Goal: Task Accomplishment & Management: Use online tool/utility

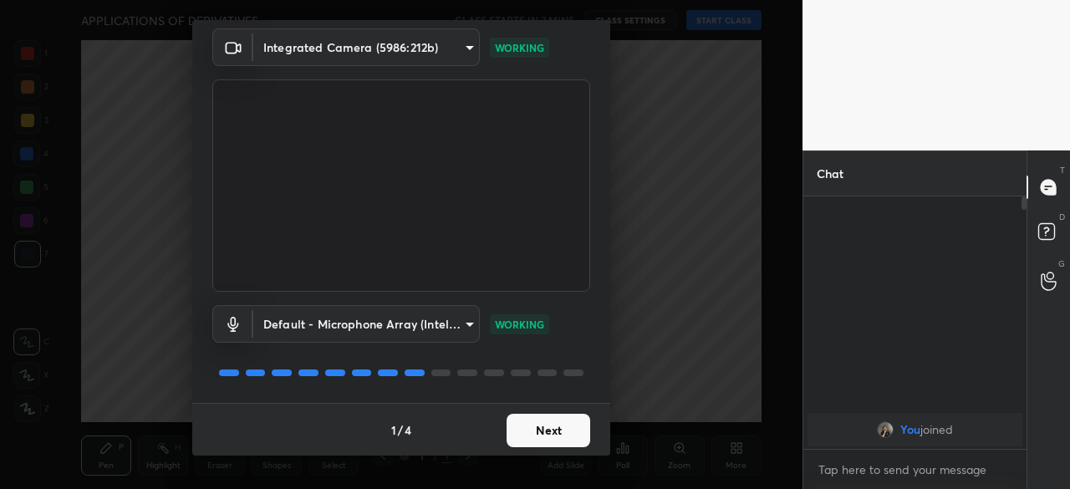
scroll to position [59, 0]
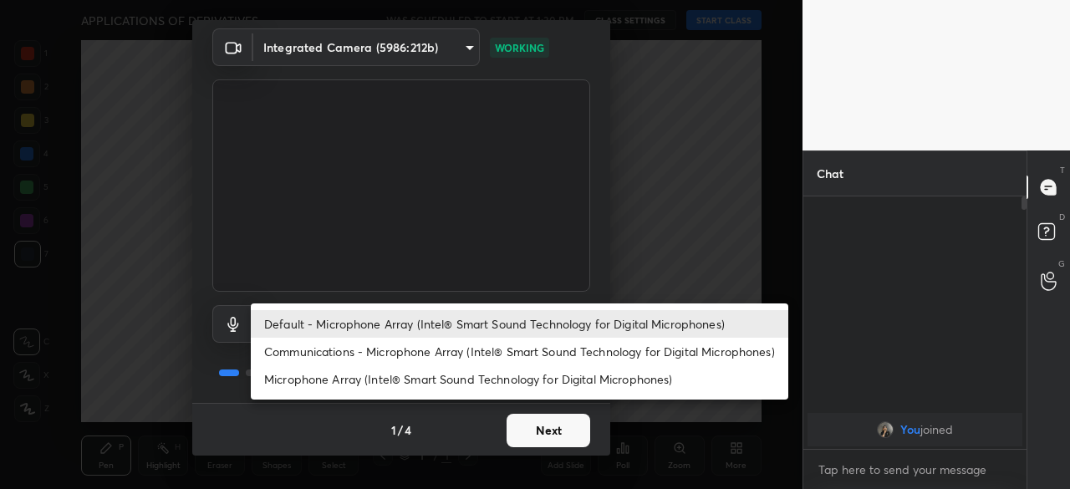
click at [450, 320] on body "1 2 3 4 5 6 7 C X Z C X Z E E Erase all H H APPLICATIONS OF DERIVATIVES WAS SCH…" at bounding box center [535, 244] width 1070 height 489
click at [652, 221] on div at bounding box center [535, 244] width 1070 height 489
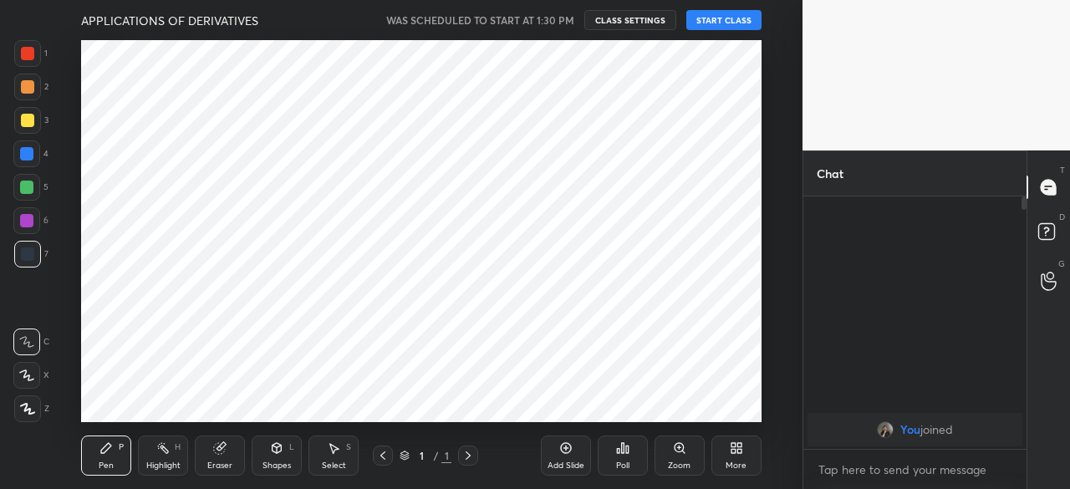
scroll to position [83232, 82879]
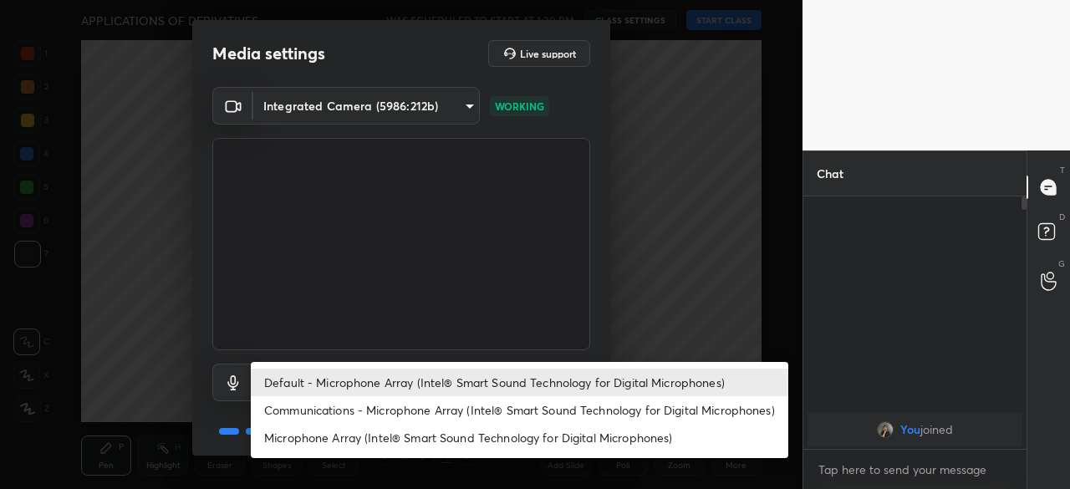
click at [421, 374] on body "1 2 3 4 5 6 7 C X Z C X Z E E Erase all H H APPLICATIONS OF DERIVATIVES WAS SCH…" at bounding box center [535, 244] width 1070 height 489
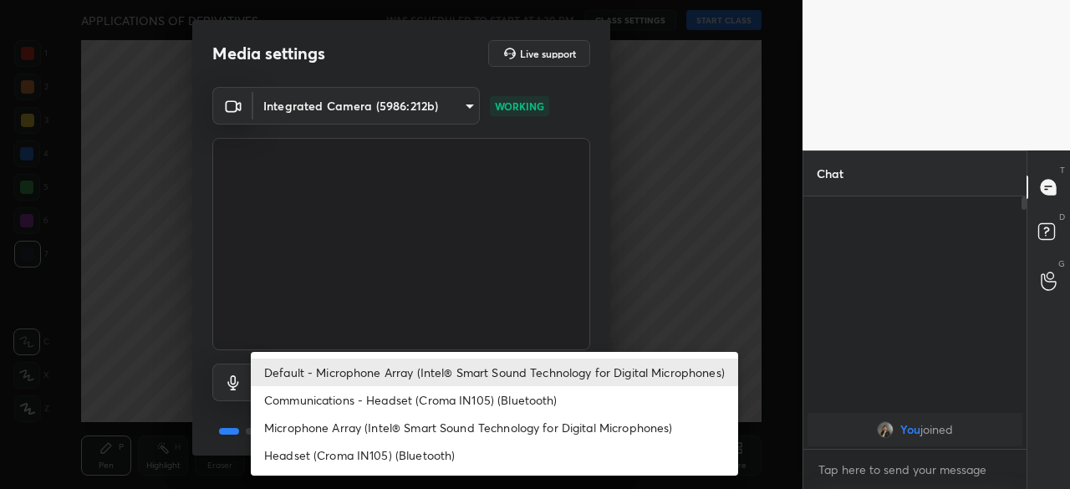
click at [724, 284] on div at bounding box center [535, 244] width 1070 height 489
click at [431, 381] on body "1 2 3 4 5 6 7 C X Z C X Z E E Erase all H H APPLICATIONS OF DERIVATIVES WAS SCH…" at bounding box center [535, 244] width 1070 height 489
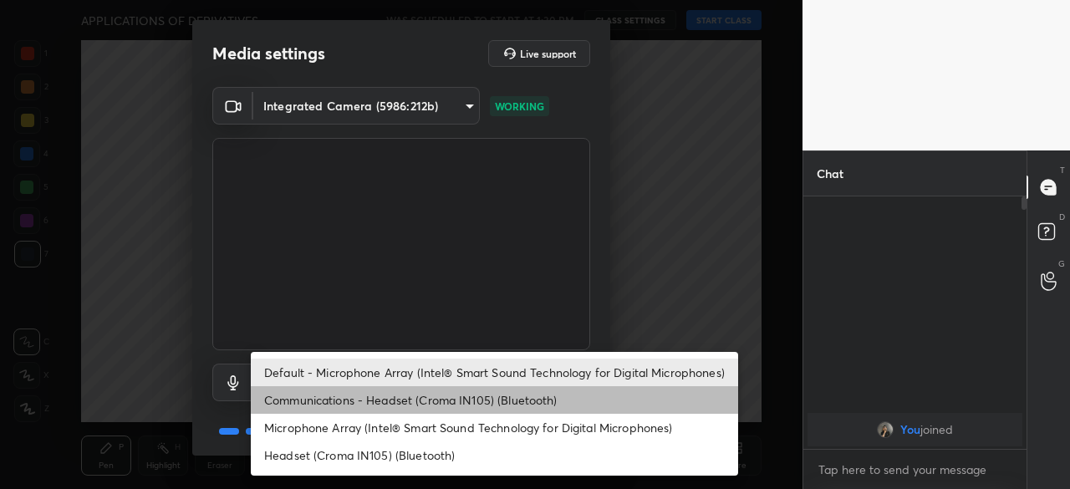
click at [433, 406] on li "Communications - Headset (Croma IN105) (Bluetooth)" at bounding box center [494, 400] width 487 height 28
type input "communications"
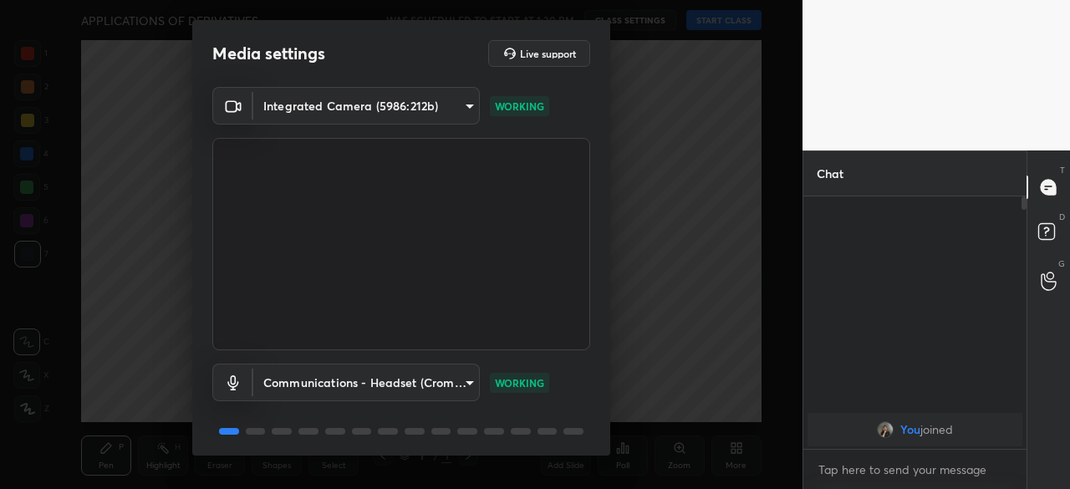
scroll to position [59, 0]
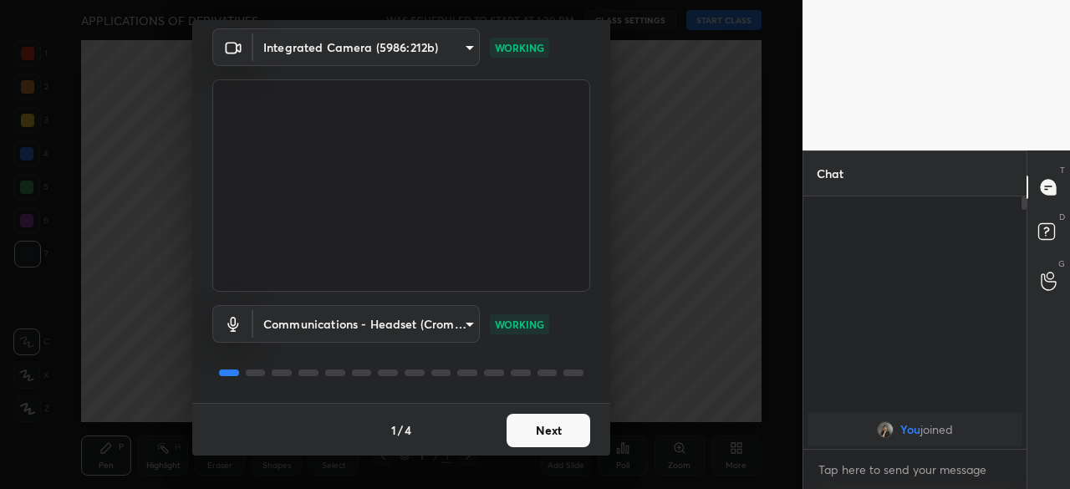
click at [532, 425] on button "Next" at bounding box center [549, 430] width 84 height 33
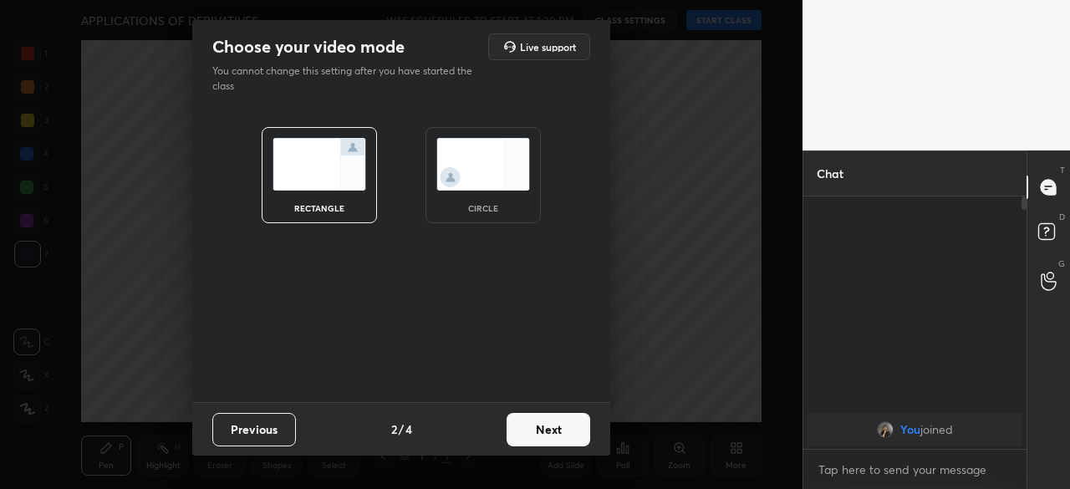
scroll to position [0, 0]
click at [483, 191] on div "circle" at bounding box center [483, 175] width 115 height 96
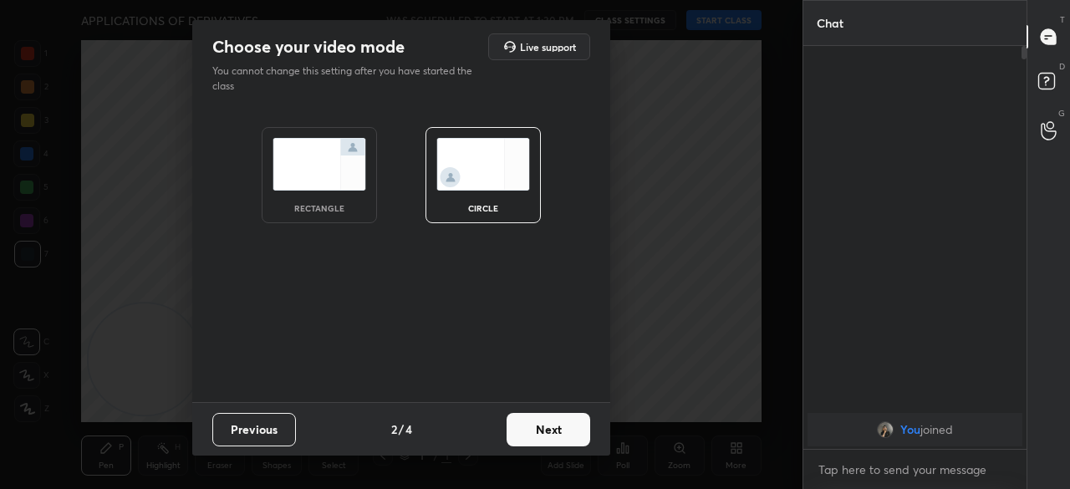
click at [561, 439] on button "Next" at bounding box center [549, 429] width 84 height 33
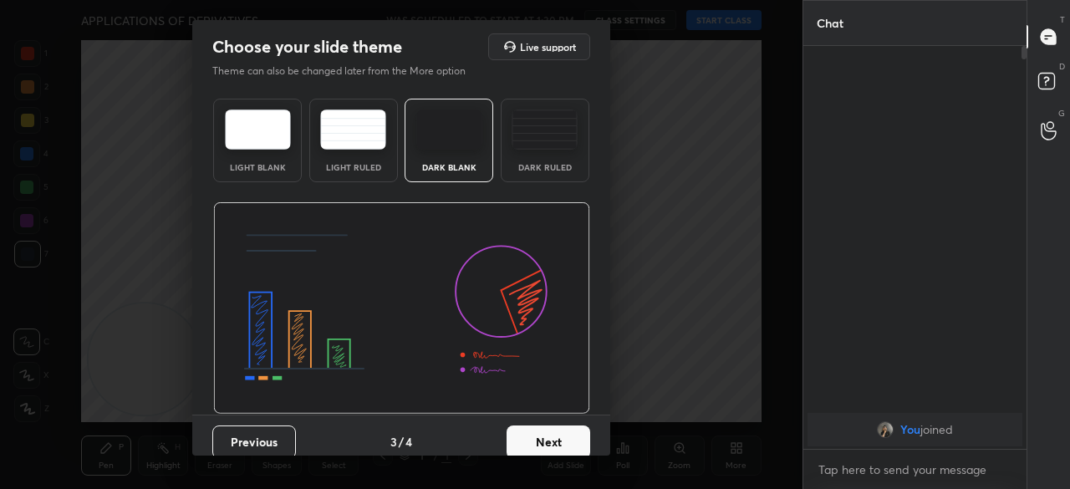
click at [533, 163] on div "Dark Ruled" at bounding box center [545, 167] width 67 height 8
click at [536, 439] on button "Next" at bounding box center [549, 442] width 84 height 33
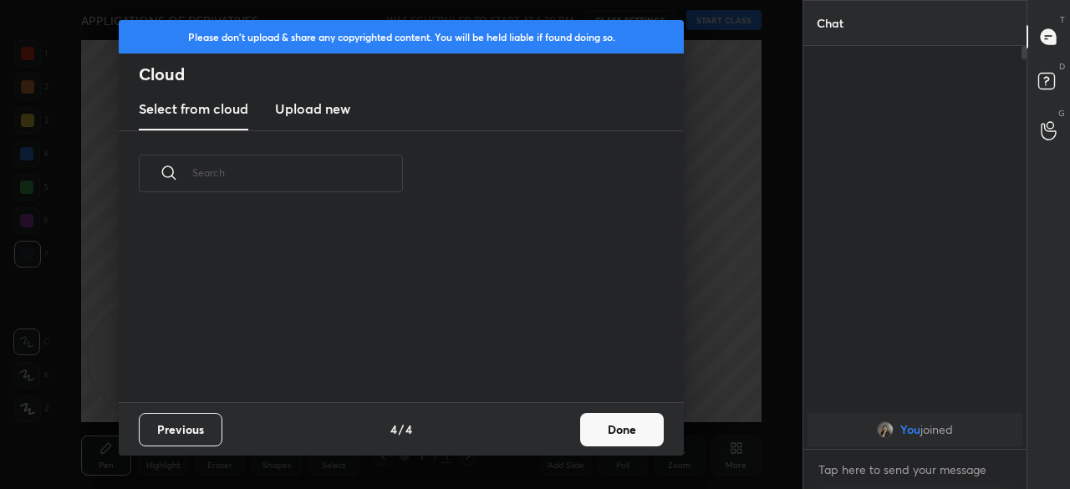
scroll to position [186, 537]
click at [309, 113] on h3 "Upload new" at bounding box center [312, 109] width 75 height 20
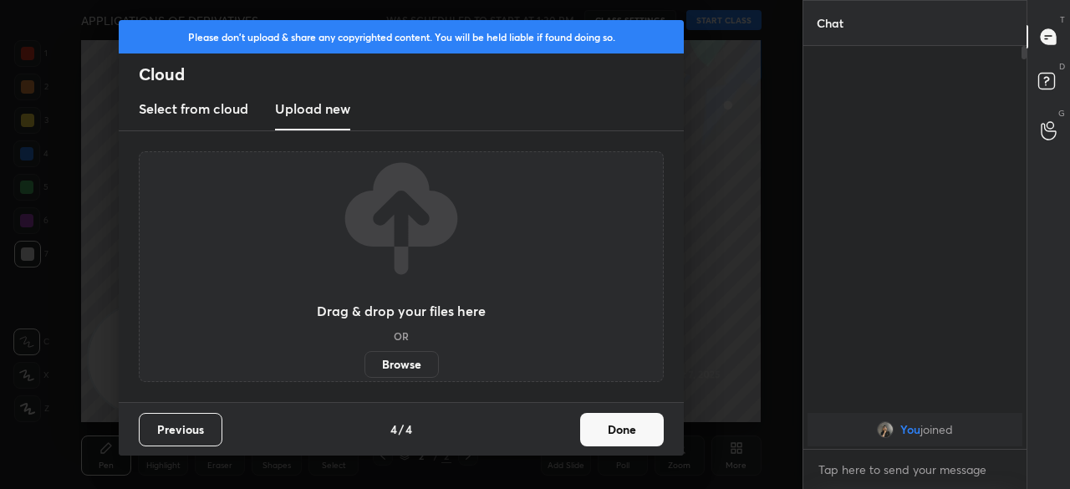
click at [386, 362] on label "Browse" at bounding box center [402, 364] width 74 height 27
click at [365, 362] on input "Browse" at bounding box center [365, 364] width 0 height 27
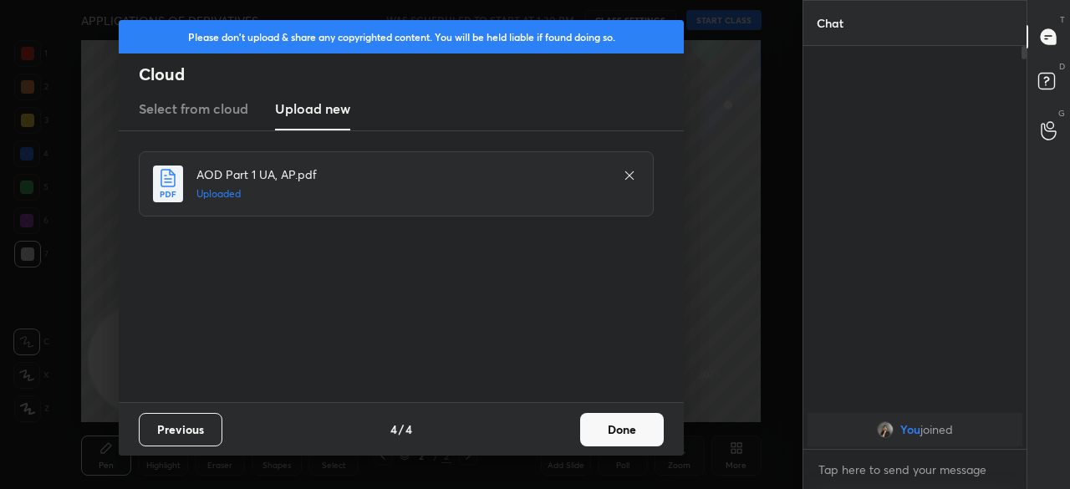
click at [637, 425] on button "Done" at bounding box center [622, 429] width 84 height 33
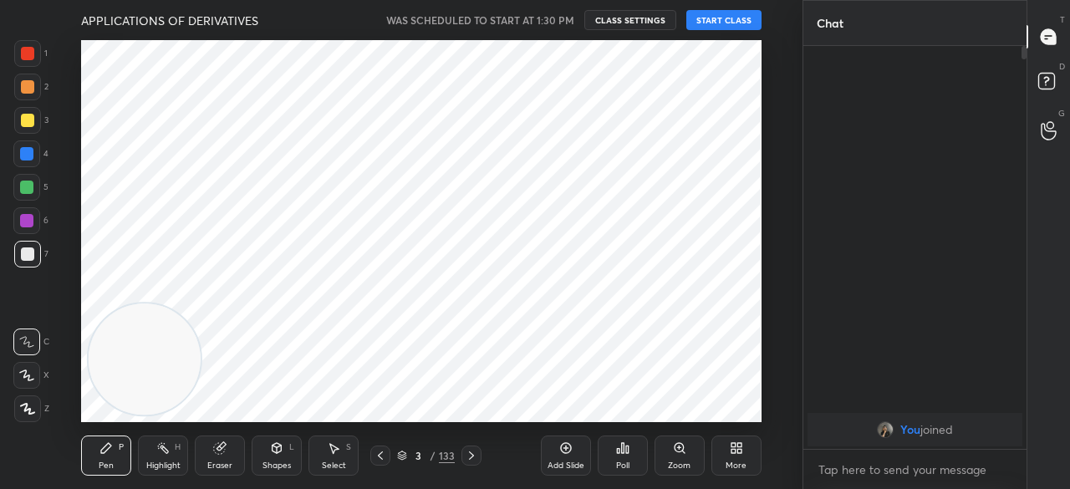
click at [732, 18] on button "START CLASS" at bounding box center [723, 20] width 75 height 20
click at [438, 454] on div "3 / 133" at bounding box center [426, 455] width 58 height 15
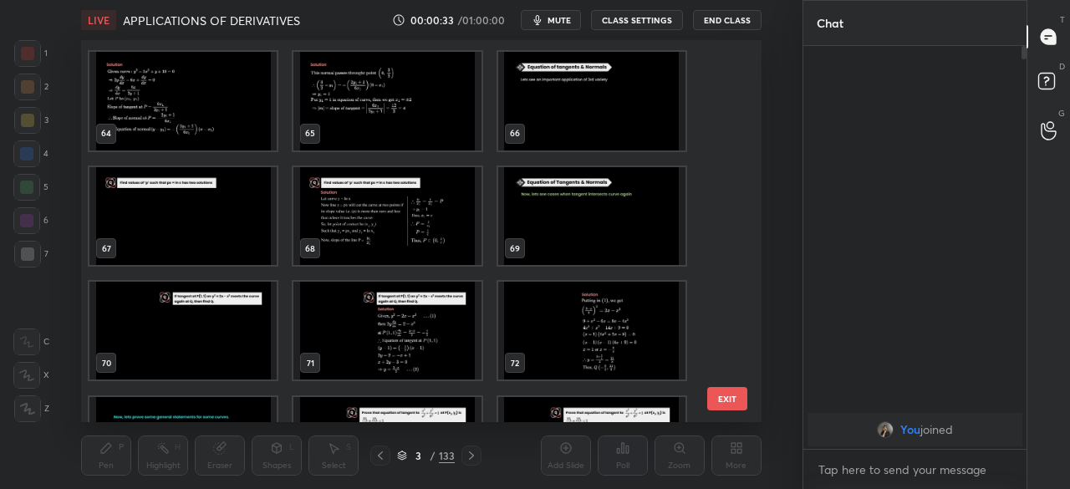
scroll to position [2409, 0]
click at [521, 235] on img "grid" at bounding box center [591, 216] width 187 height 98
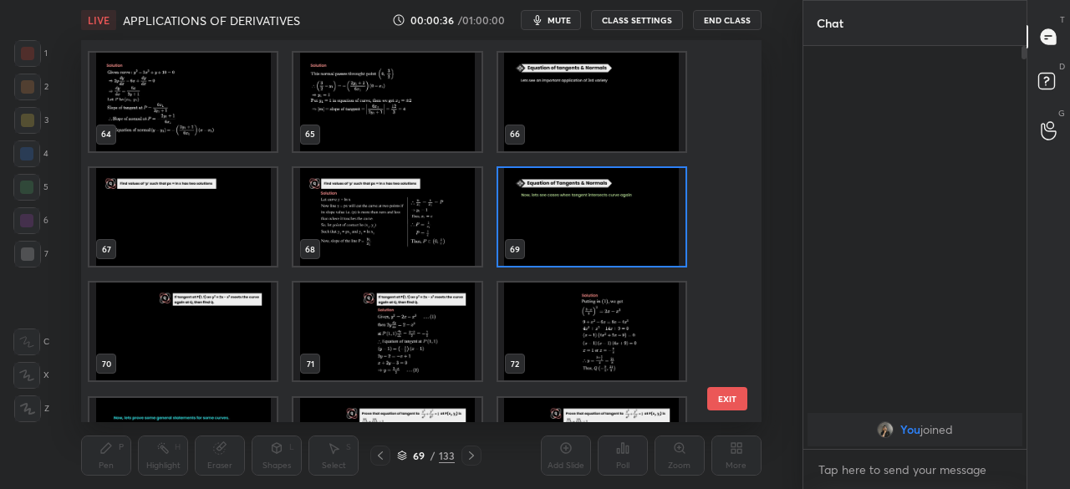
click at [521, 235] on img "grid" at bounding box center [591, 216] width 187 height 98
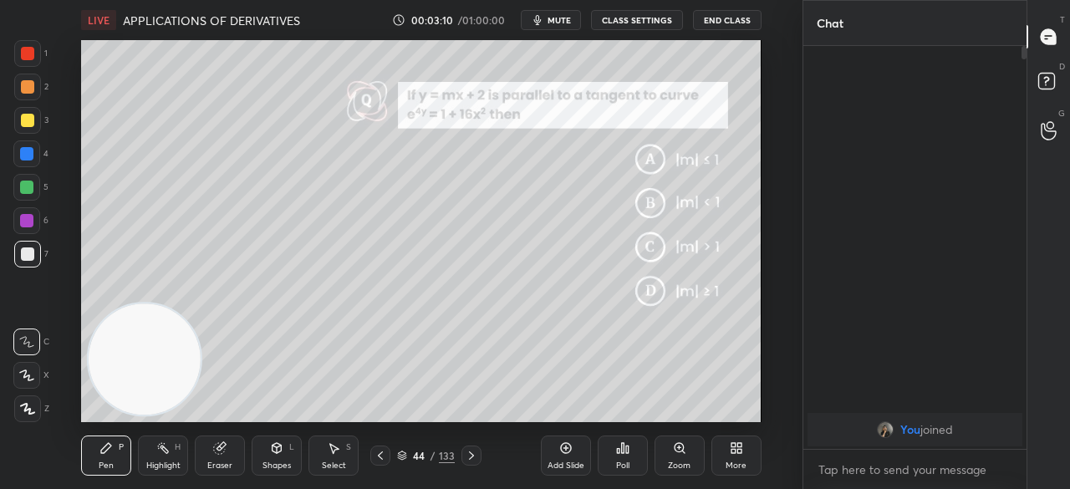
drag, startPoint x: 220, startPoint y: 457, endPoint x: 262, endPoint y: 425, distance: 53.0
click at [222, 457] on div "Eraser" at bounding box center [220, 456] width 50 height 40
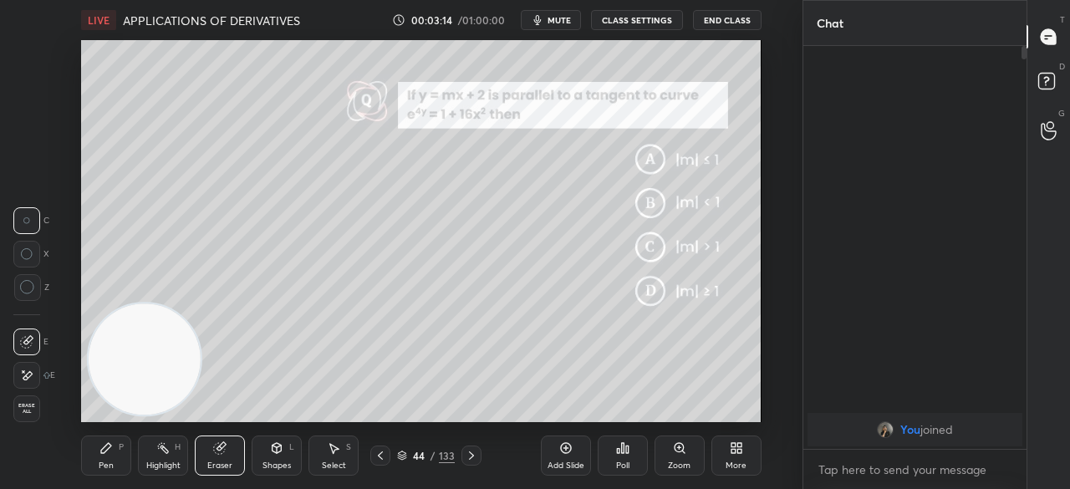
drag, startPoint x: 114, startPoint y: 453, endPoint x: 147, endPoint y: 439, distance: 36.3
click at [113, 453] on div "Pen P" at bounding box center [106, 456] width 50 height 40
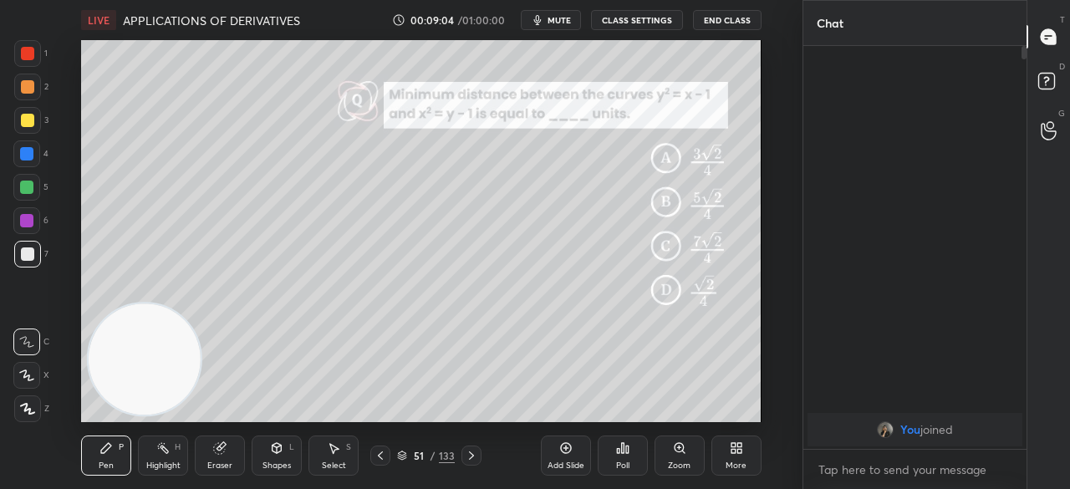
click at [218, 458] on div "Eraser" at bounding box center [220, 456] width 50 height 40
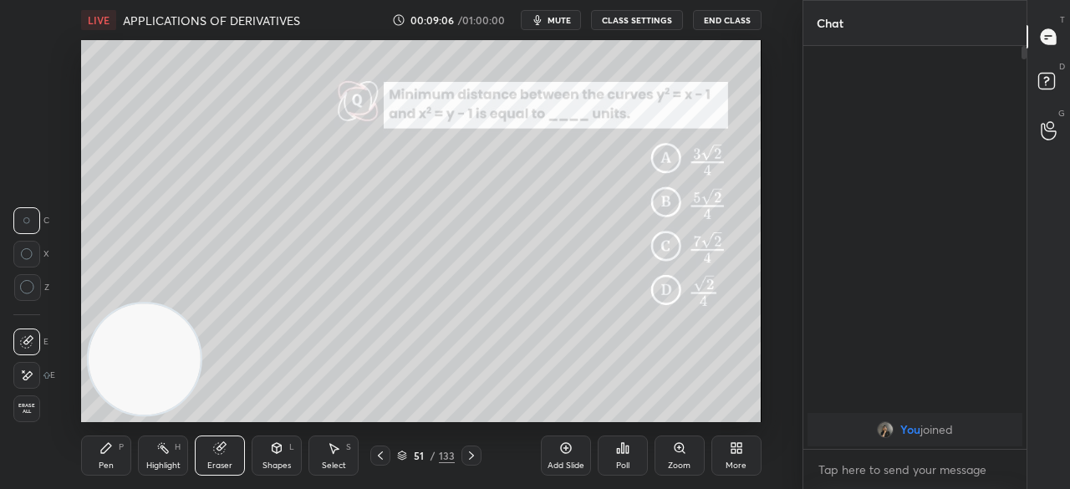
click at [33, 411] on span "Erase all" at bounding box center [26, 409] width 25 height 12
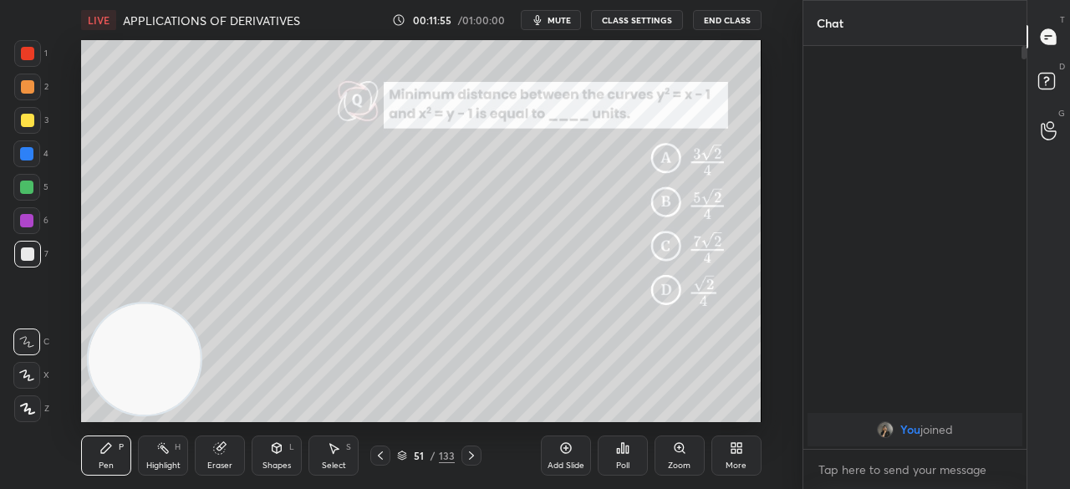
click at [220, 458] on div "Eraser" at bounding box center [220, 456] width 50 height 40
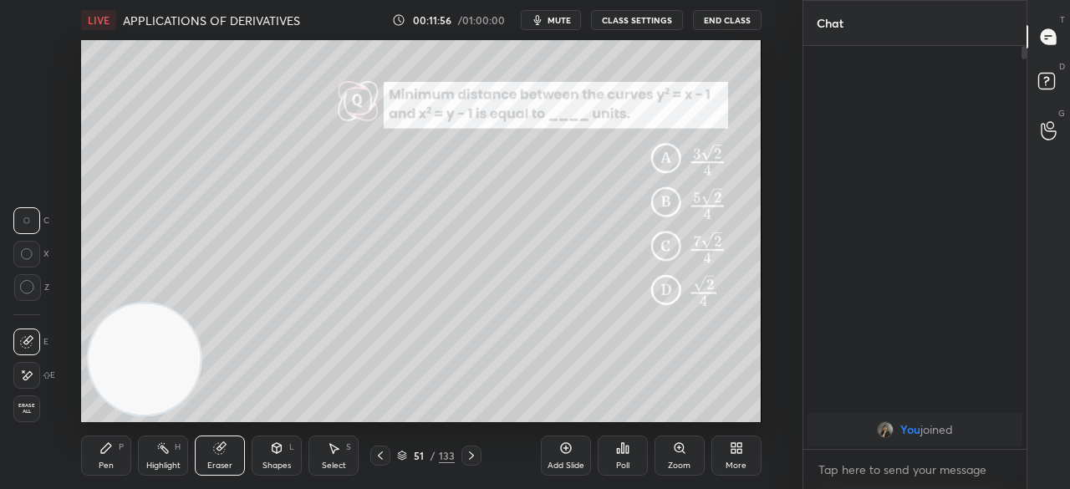
click at [29, 289] on icon at bounding box center [27, 287] width 15 height 15
click at [105, 455] on div "Pen P" at bounding box center [106, 456] width 50 height 40
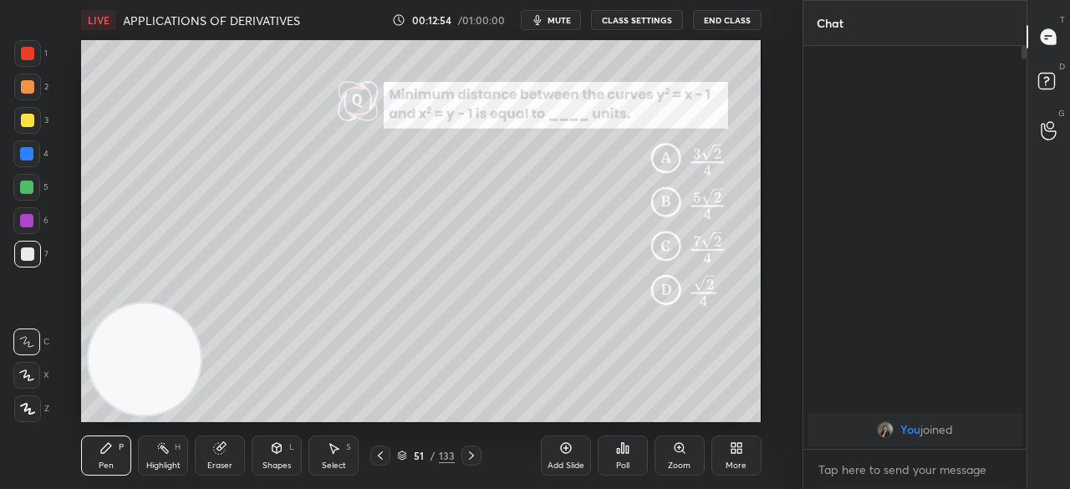
click at [217, 449] on icon at bounding box center [219, 448] width 11 height 11
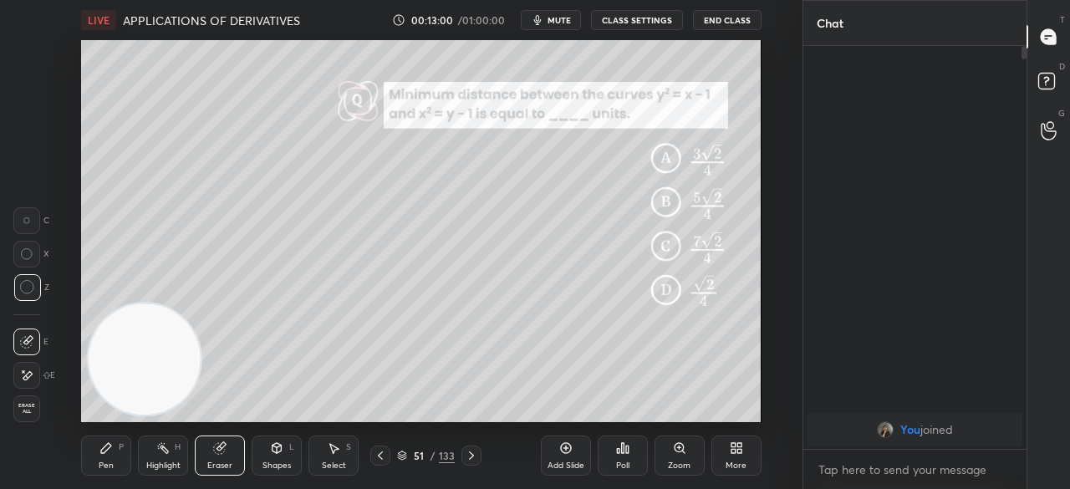
drag, startPoint x: 109, startPoint y: 459, endPoint x: 109, endPoint y: 449, distance: 10.0
click at [109, 457] on div "Pen P" at bounding box center [106, 456] width 50 height 40
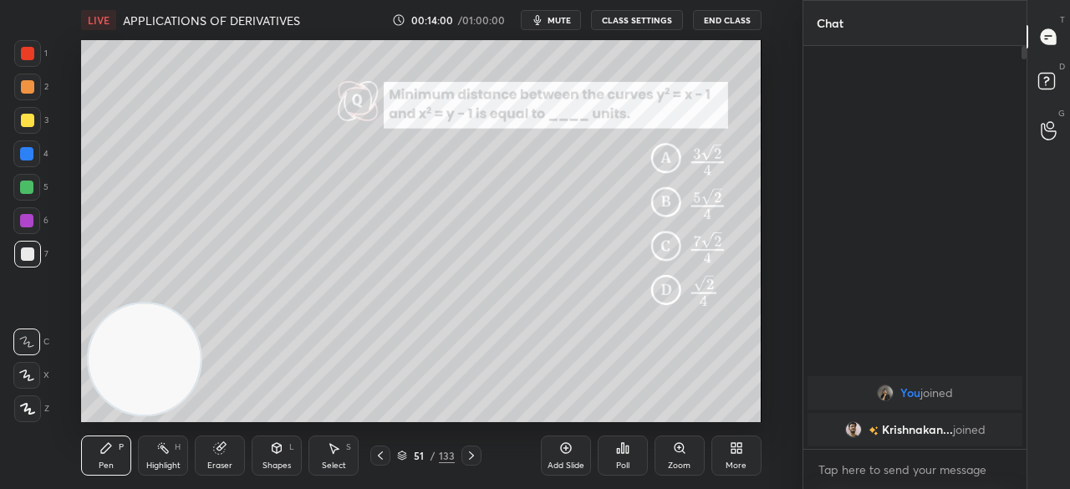
click at [221, 459] on div "Eraser" at bounding box center [220, 456] width 50 height 40
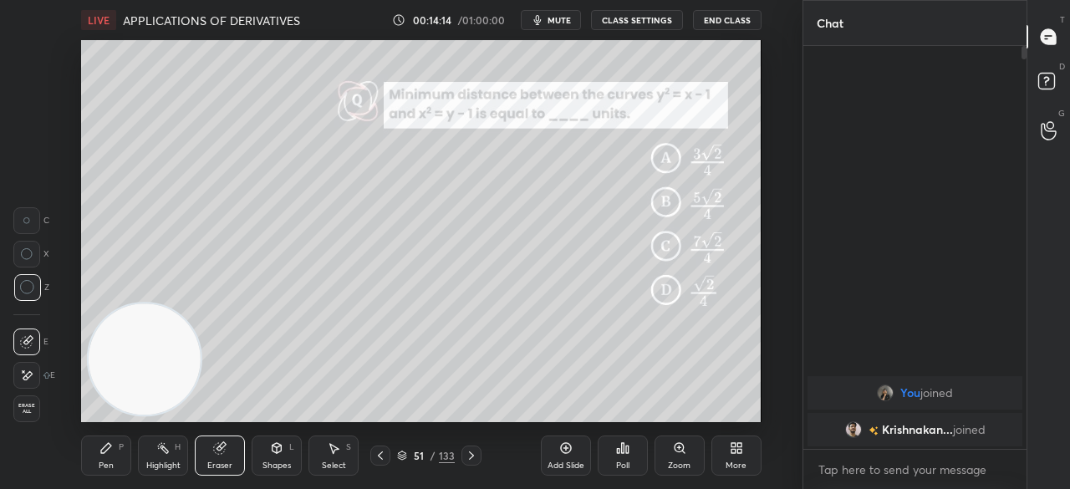
click at [112, 447] on div "Pen P" at bounding box center [106, 456] width 50 height 40
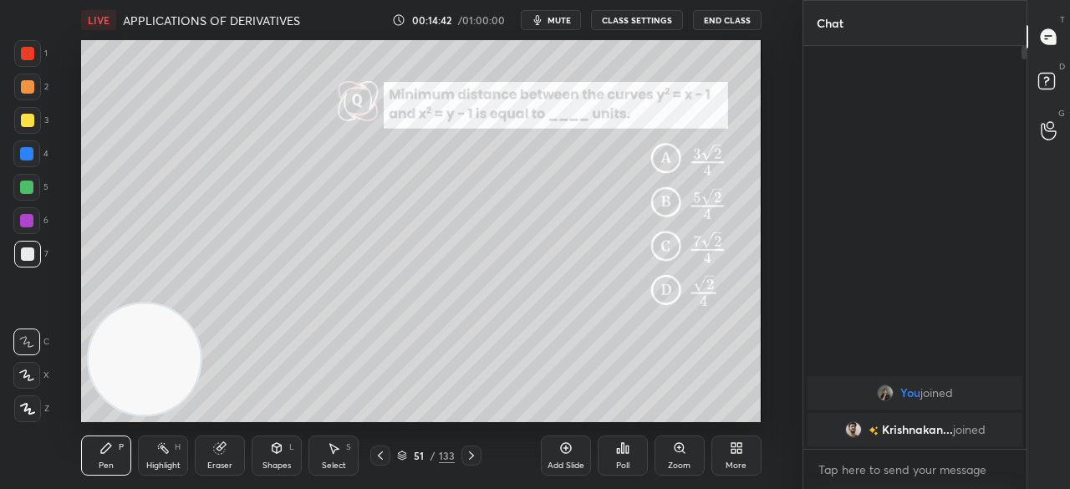
click at [563, 417] on div "LIVE APPLICATIONS OF DERIVATIVES 00:14:42 / 01:00:00 mute CLASS SETTINGS End Cl…" at bounding box center [422, 244] width 736 height 489
click at [227, 456] on div "Eraser" at bounding box center [220, 456] width 50 height 40
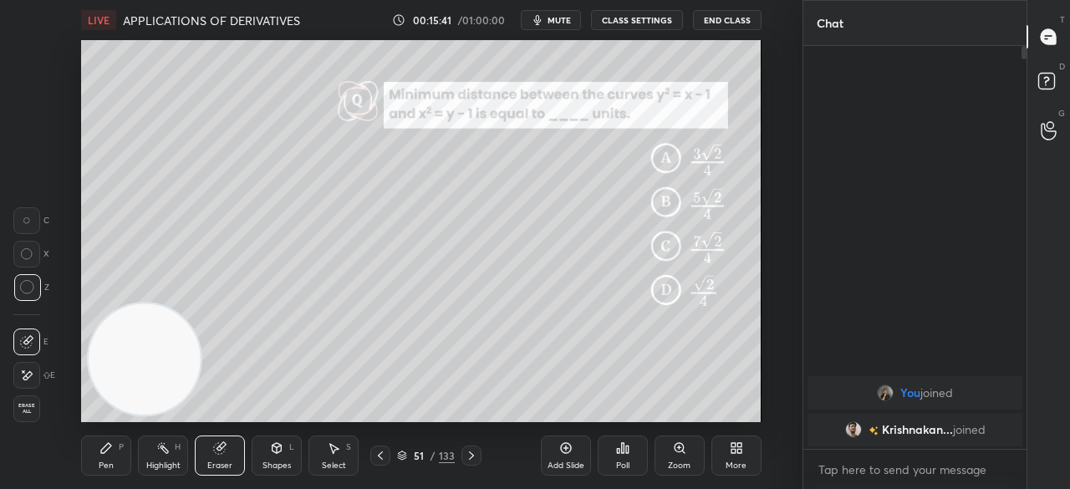
drag, startPoint x: 120, startPoint y: 451, endPoint x: 130, endPoint y: 447, distance: 10.6
click at [120, 451] on div "P" at bounding box center [121, 447] width 5 height 8
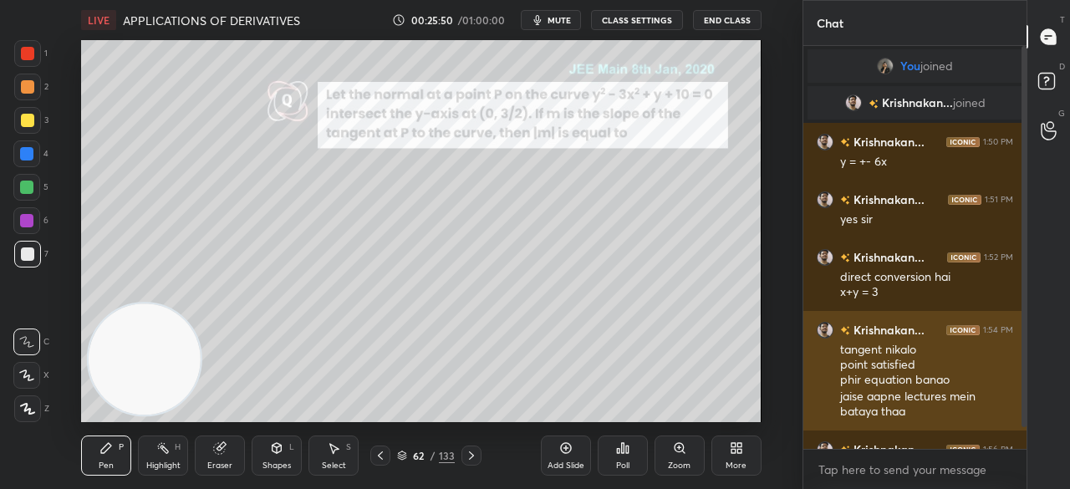
scroll to position [54, 0]
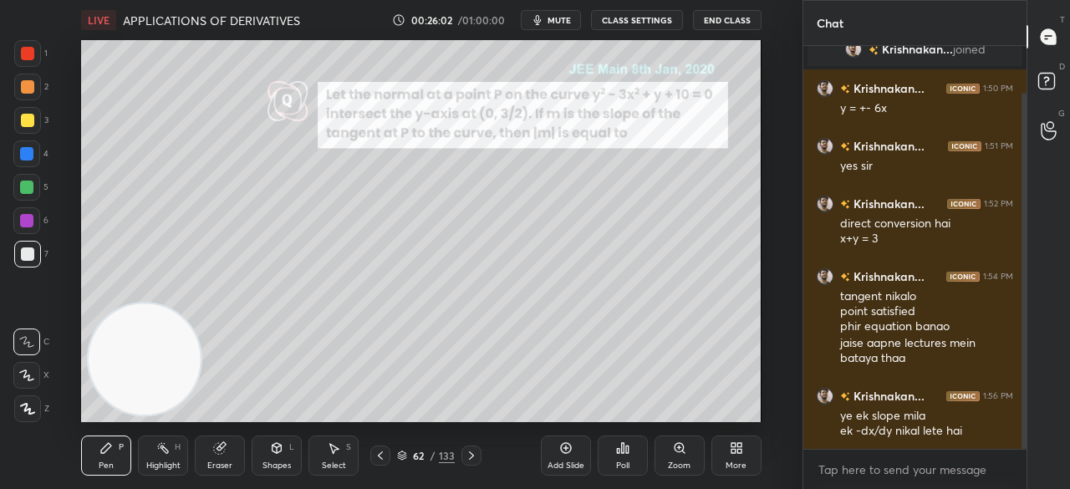
click at [473, 100] on div "LIVE APPLICATIONS OF DERIVATIVES 00:26:02 / 01:00:00 mute CLASS SETTINGS End Cl…" at bounding box center [422, 244] width 736 height 489
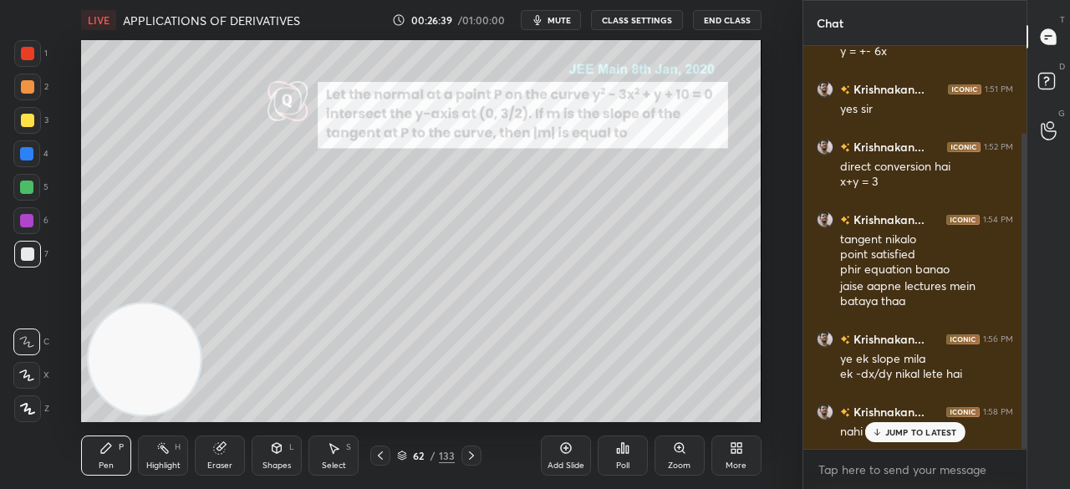
click at [901, 428] on p "JUMP TO LATEST" at bounding box center [921, 432] width 72 height 10
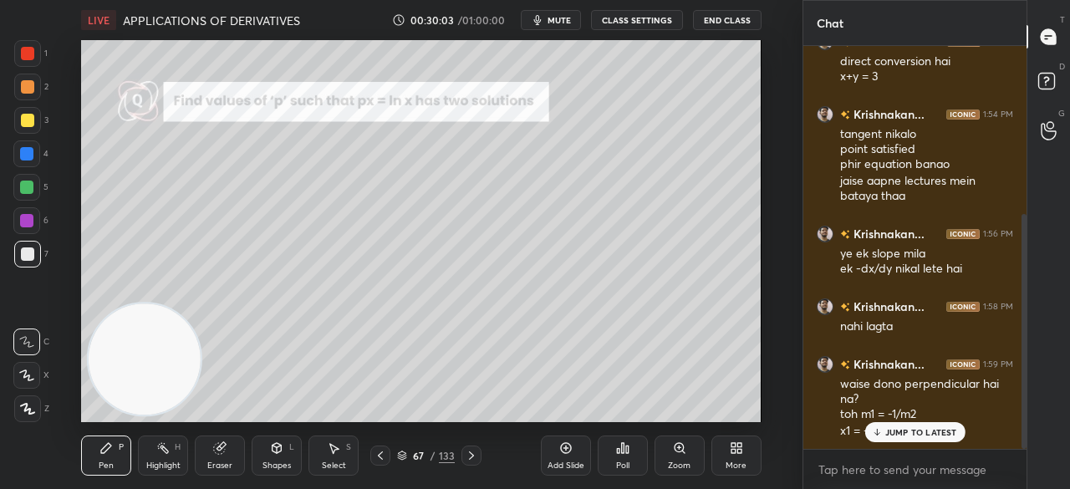
scroll to position [288, 0]
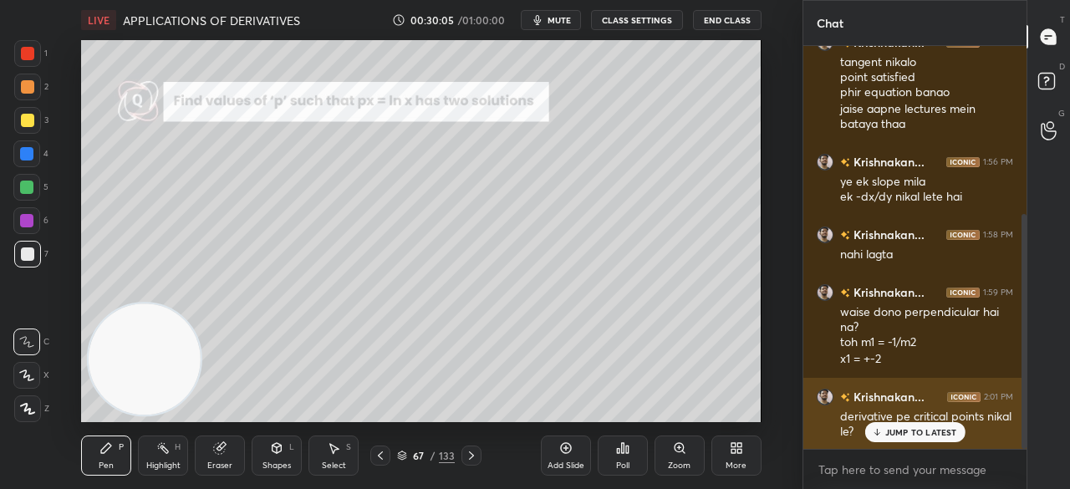
click at [916, 429] on p "JUMP TO LATEST" at bounding box center [921, 432] width 72 height 10
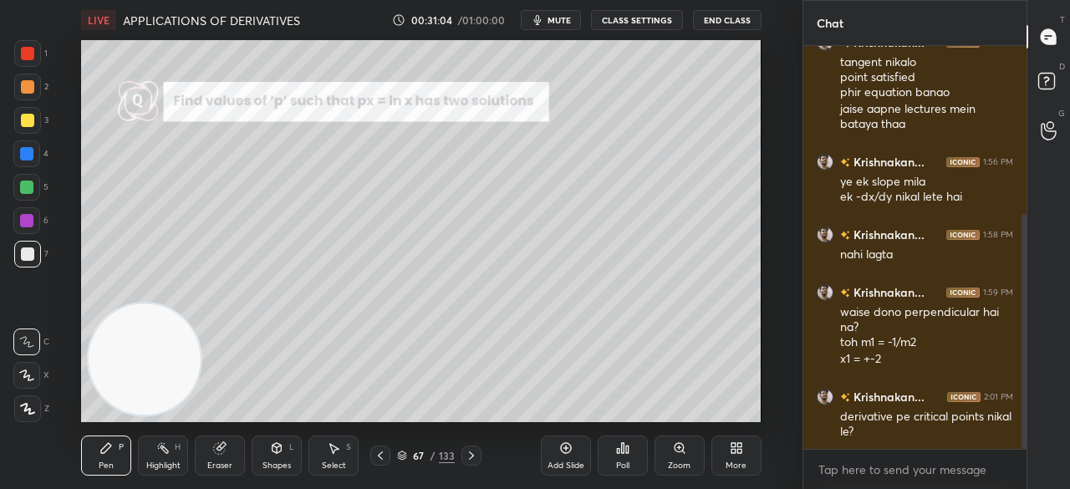
click at [222, 456] on div "Eraser" at bounding box center [220, 456] width 50 height 40
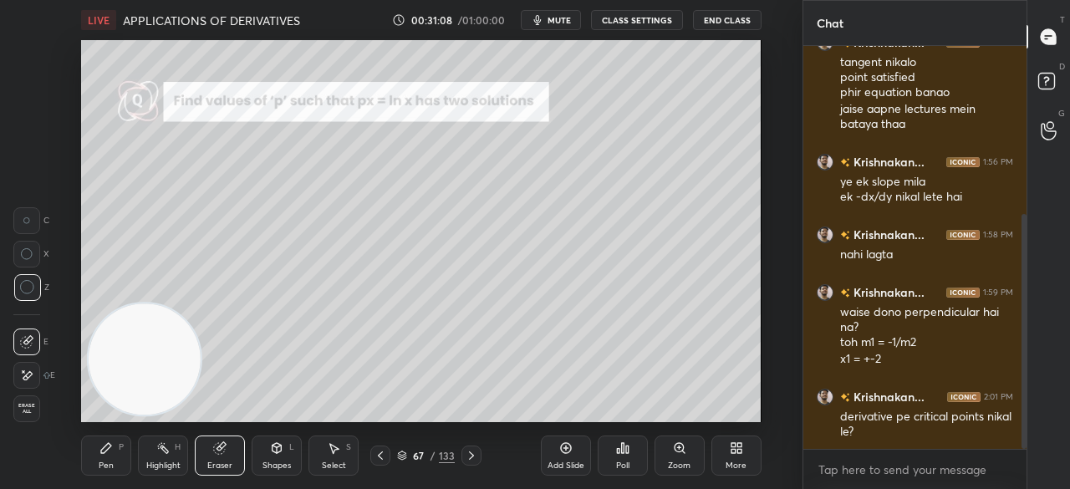
click at [99, 462] on div "Pen P" at bounding box center [106, 456] width 50 height 40
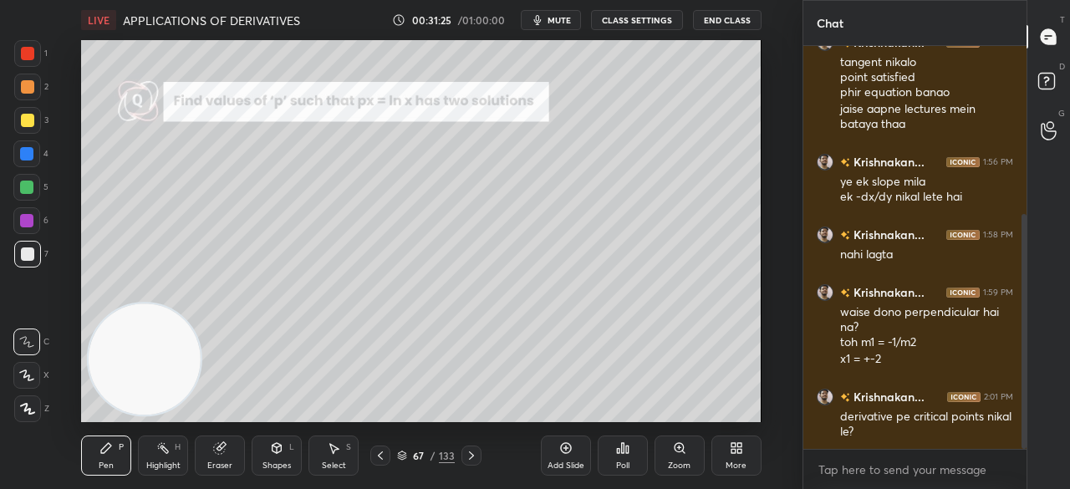
click at [564, 446] on icon at bounding box center [565, 447] width 13 height 13
click at [218, 454] on icon at bounding box center [219, 448] width 11 height 11
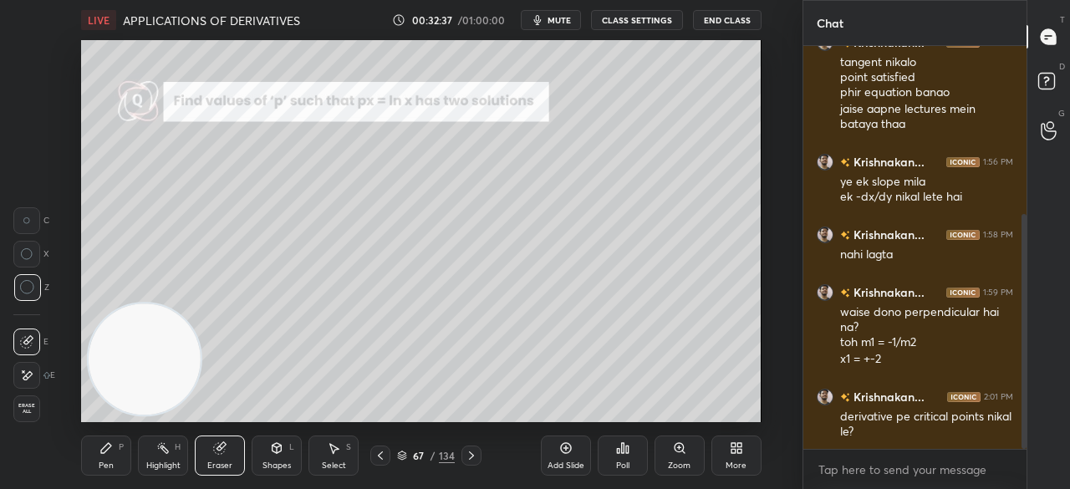
click at [102, 454] on icon at bounding box center [106, 447] width 13 height 13
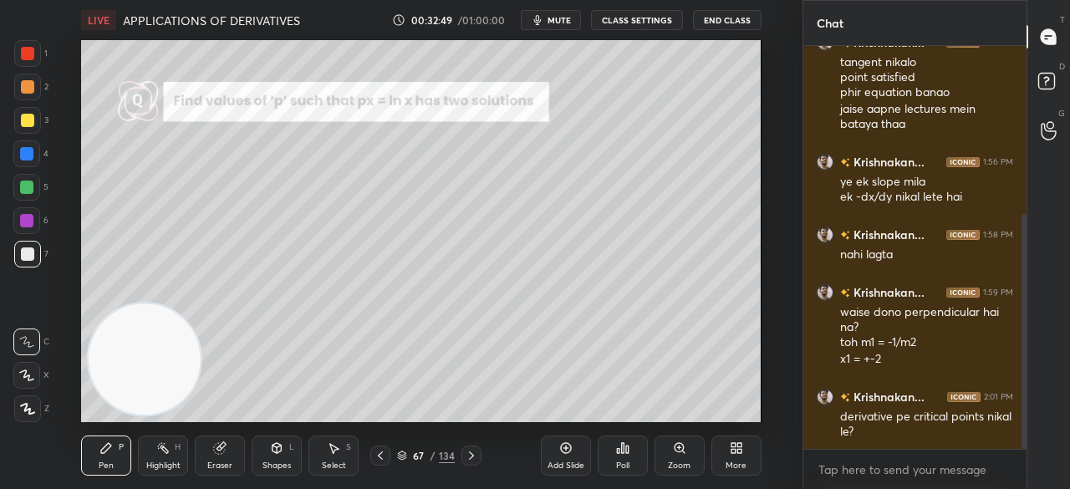
drag, startPoint x: 218, startPoint y: 453, endPoint x: 216, endPoint y: 436, distance: 16.9
click at [217, 452] on icon at bounding box center [219, 448] width 11 height 11
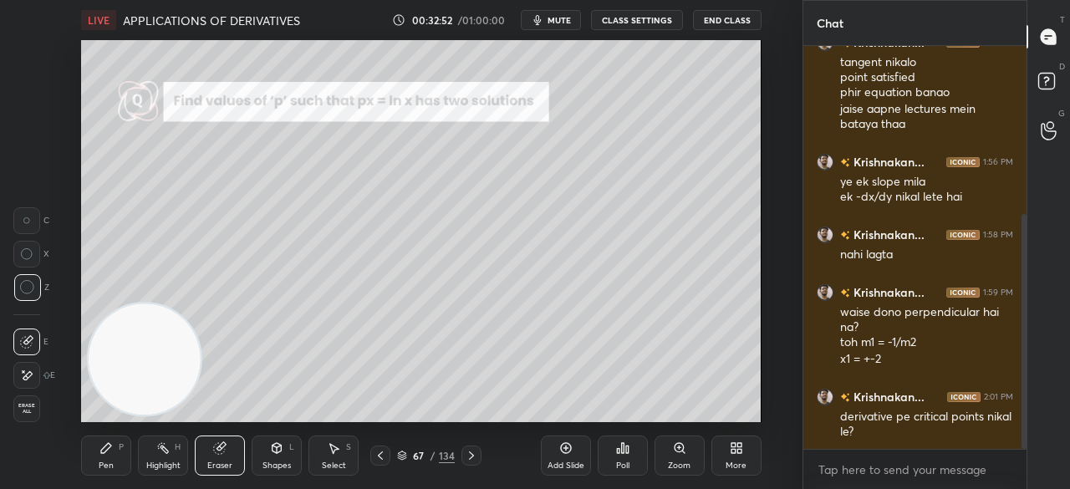
click at [111, 456] on div "Pen P" at bounding box center [106, 456] width 50 height 40
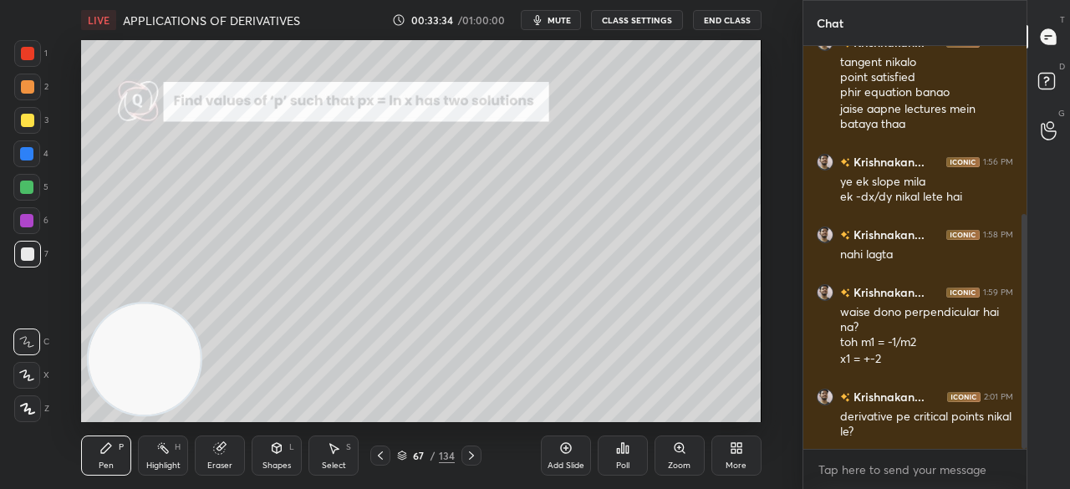
click at [585, 417] on div "LIVE APPLICATIONS OF DERIVATIVES 00:33:34 / 01:00:00 mute CLASS SETTINGS End Cl…" at bounding box center [422, 244] width 736 height 489
click at [604, 411] on div "LIVE APPLICATIONS OF DERIVATIVES 00:33:34 / 01:00:00 mute CLASS SETTINGS End Cl…" at bounding box center [422, 244] width 736 height 489
click at [186, 322] on div "Setting up your live class Poll for secs No correct answer Start poll" at bounding box center [421, 231] width 680 height 382
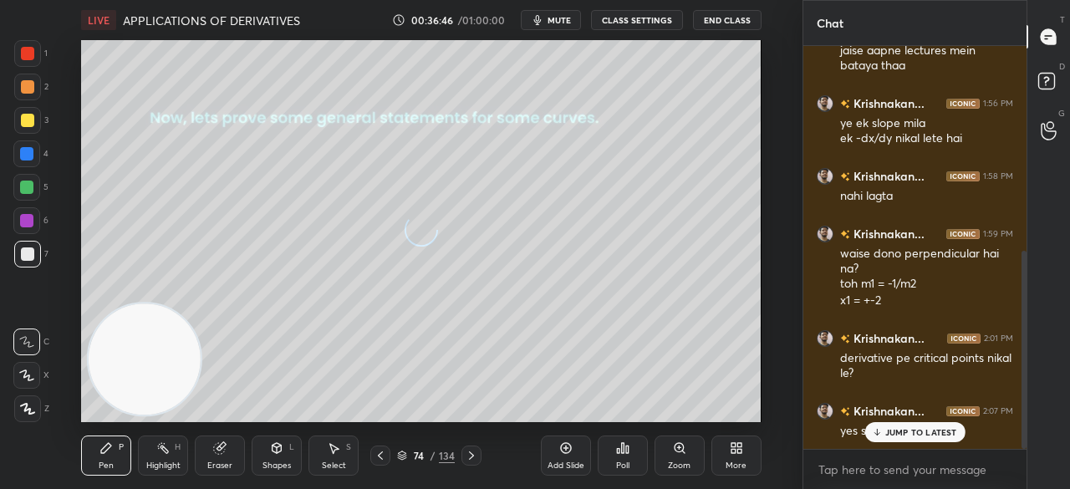
scroll to position [418, 0]
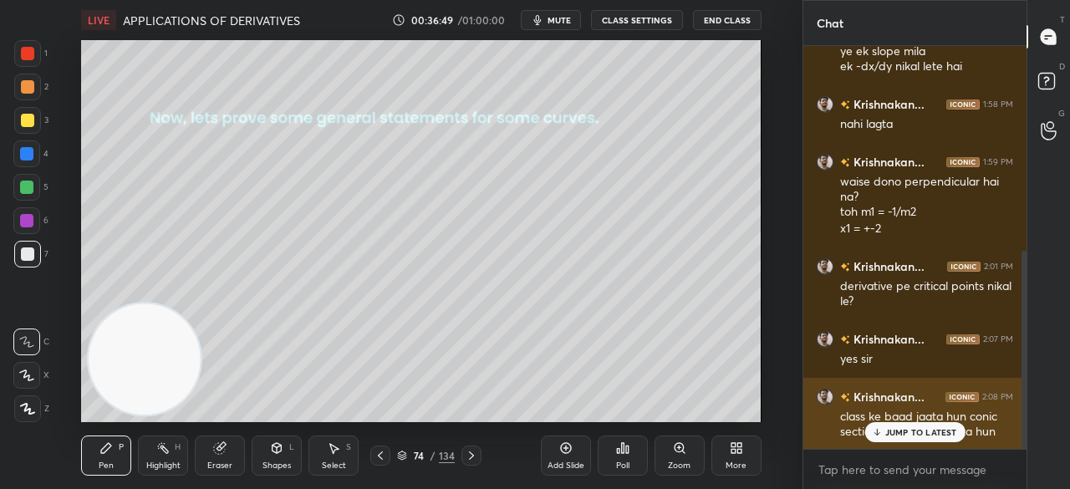
click at [930, 430] on p "JUMP TO LATEST" at bounding box center [921, 432] width 72 height 10
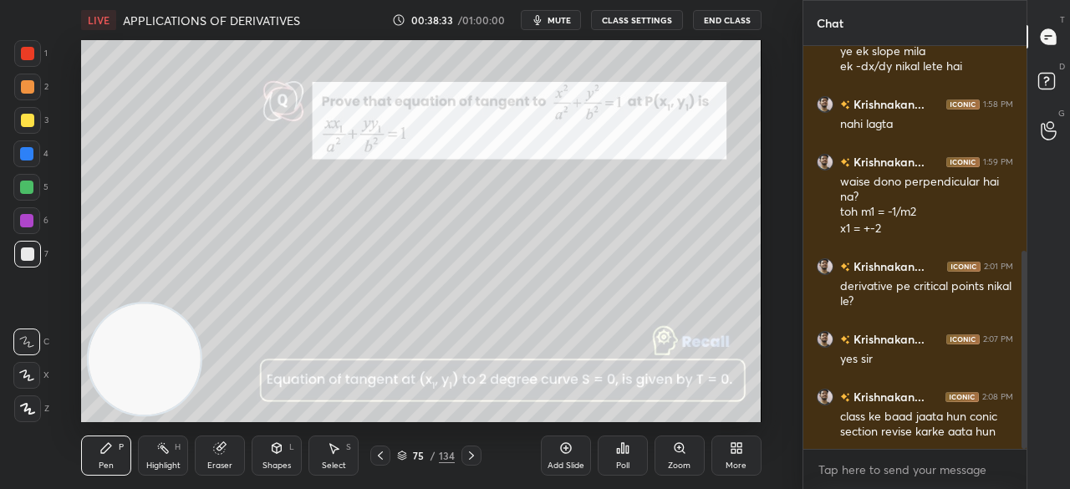
drag, startPoint x: 565, startPoint y: 452, endPoint x: 554, endPoint y: 431, distance: 24.7
click at [566, 452] on icon at bounding box center [565, 448] width 11 height 11
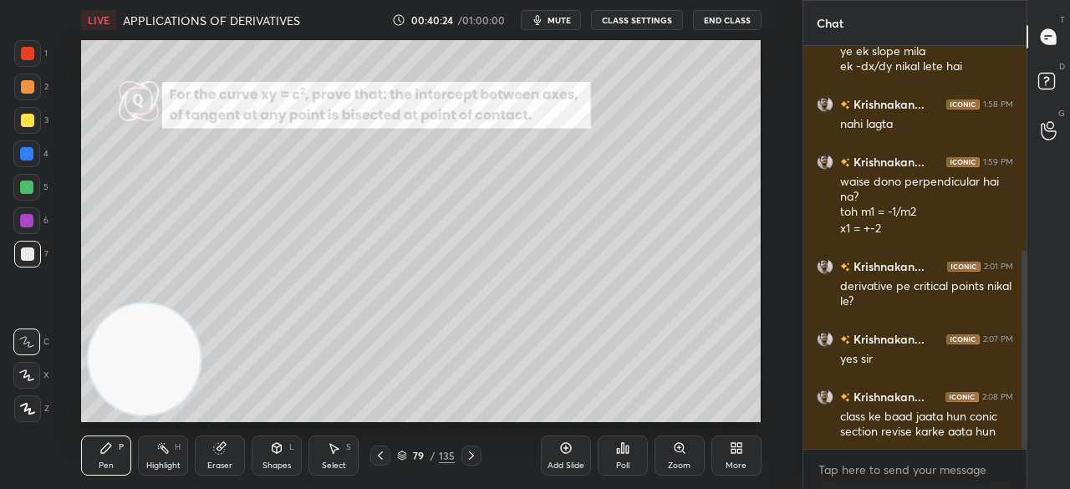
click at [214, 453] on icon at bounding box center [219, 447] width 13 height 13
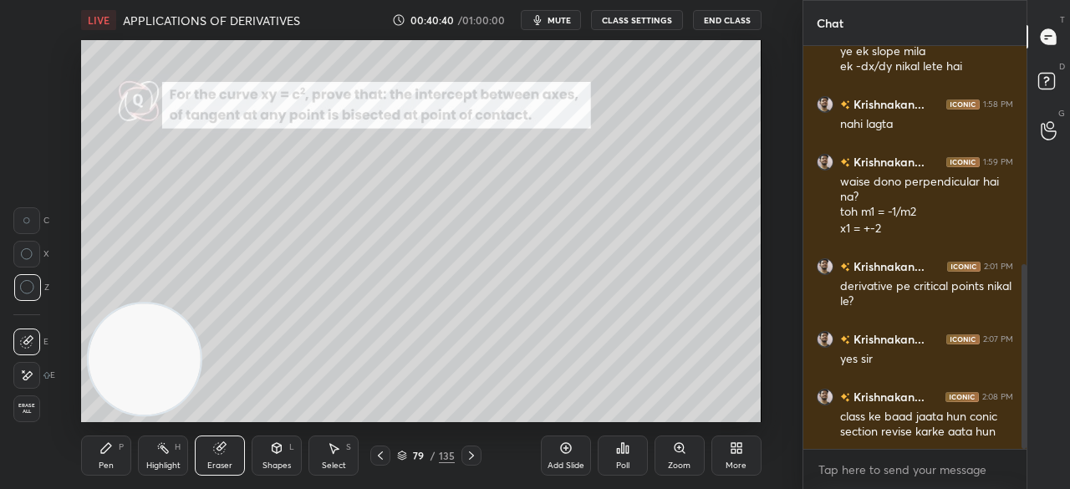
scroll to position [477, 0]
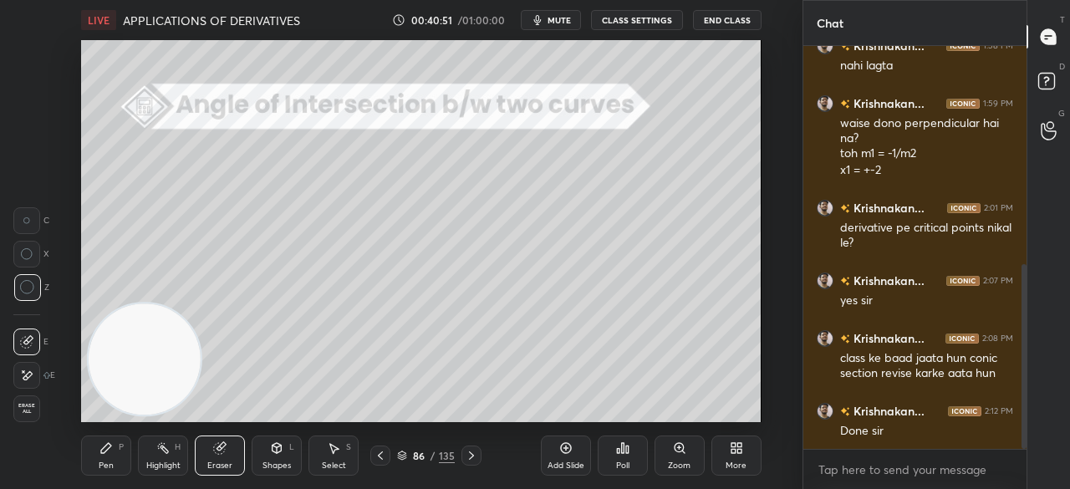
drag, startPoint x: 105, startPoint y: 454, endPoint x: 105, endPoint y: 444, distance: 10.0
click at [105, 447] on icon at bounding box center [106, 447] width 13 height 13
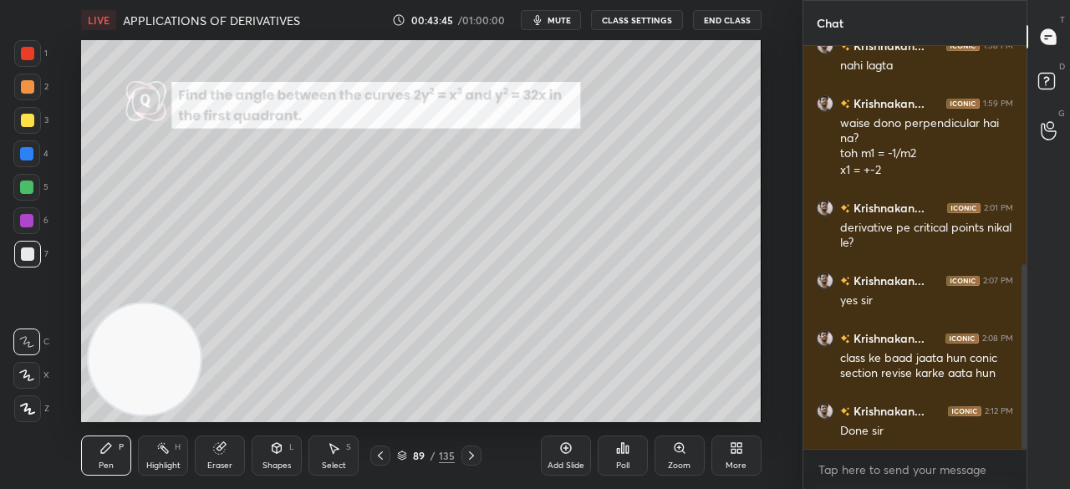
scroll to position [533, 0]
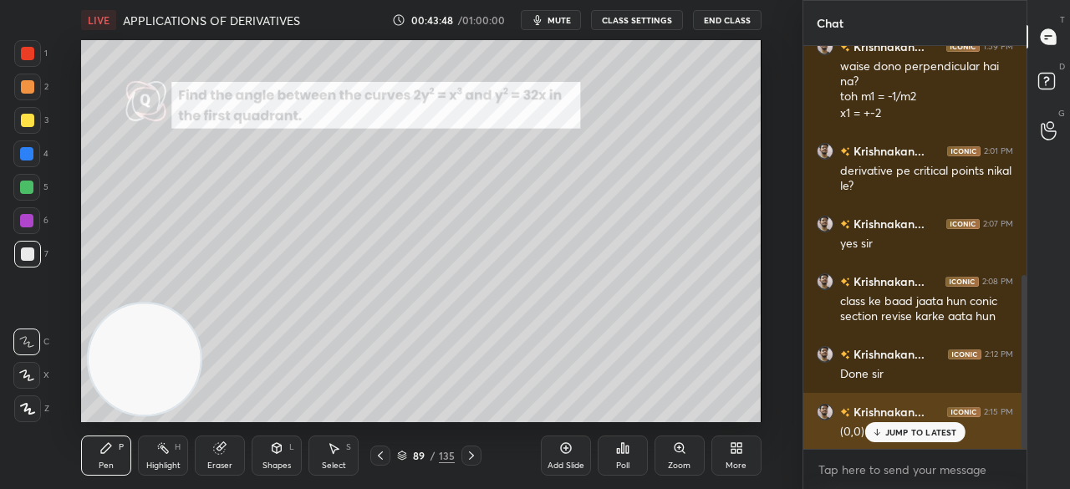
click at [898, 436] on p "JUMP TO LATEST" at bounding box center [921, 432] width 72 height 10
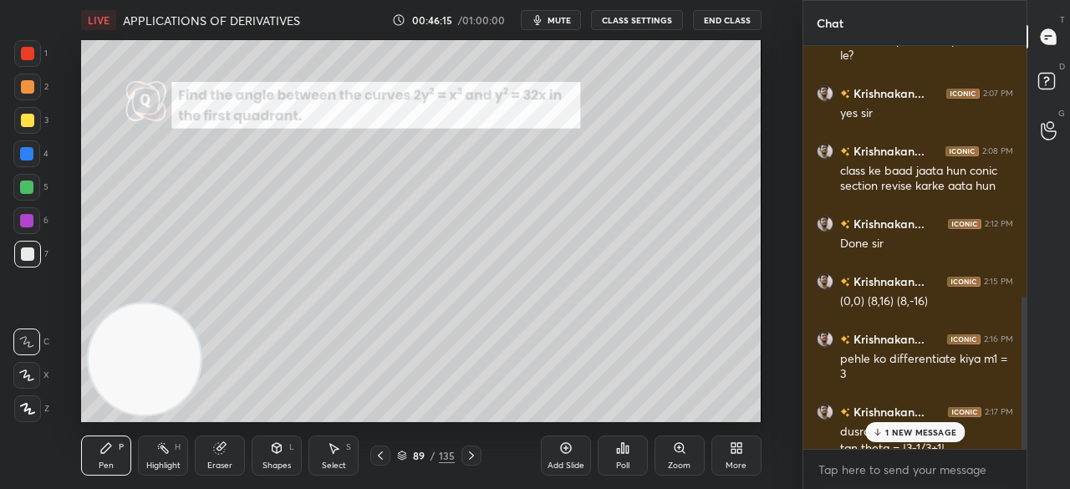
scroll to position [696, 0]
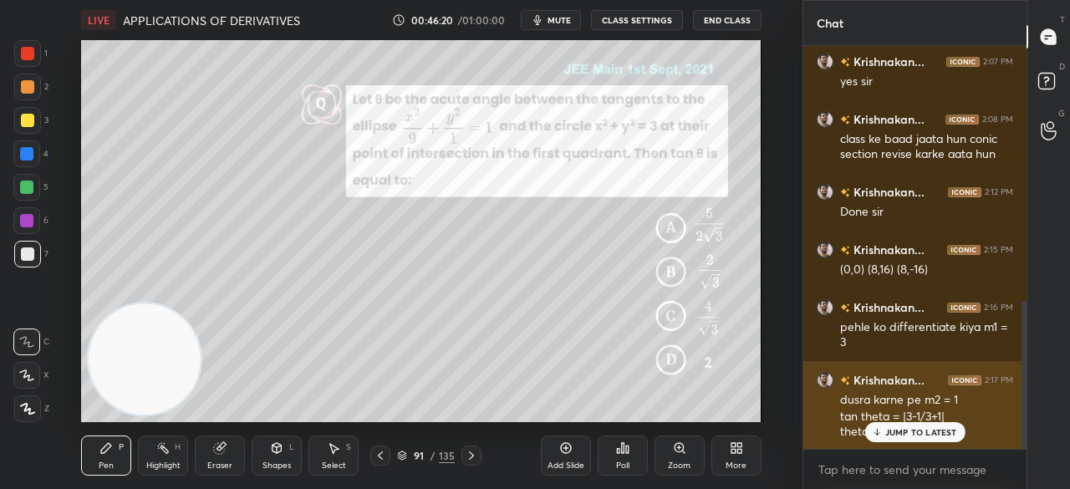
click at [916, 432] on p "JUMP TO LATEST" at bounding box center [921, 432] width 72 height 10
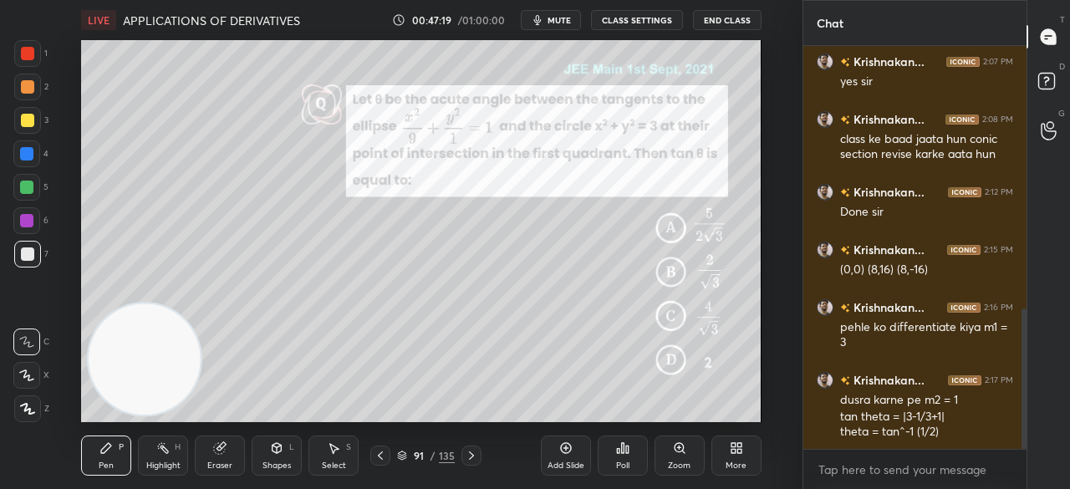
scroll to position [754, 0]
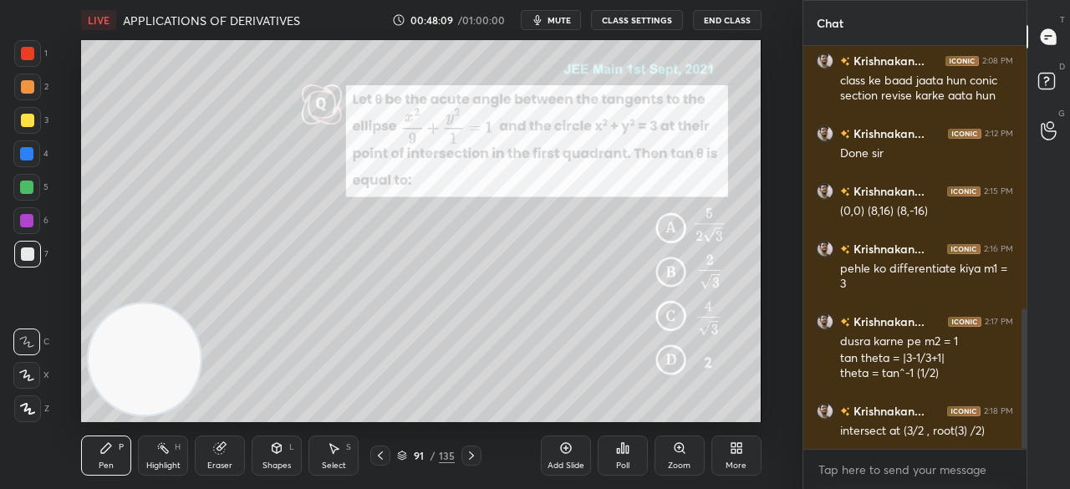
click at [216, 447] on icon at bounding box center [219, 448] width 11 height 11
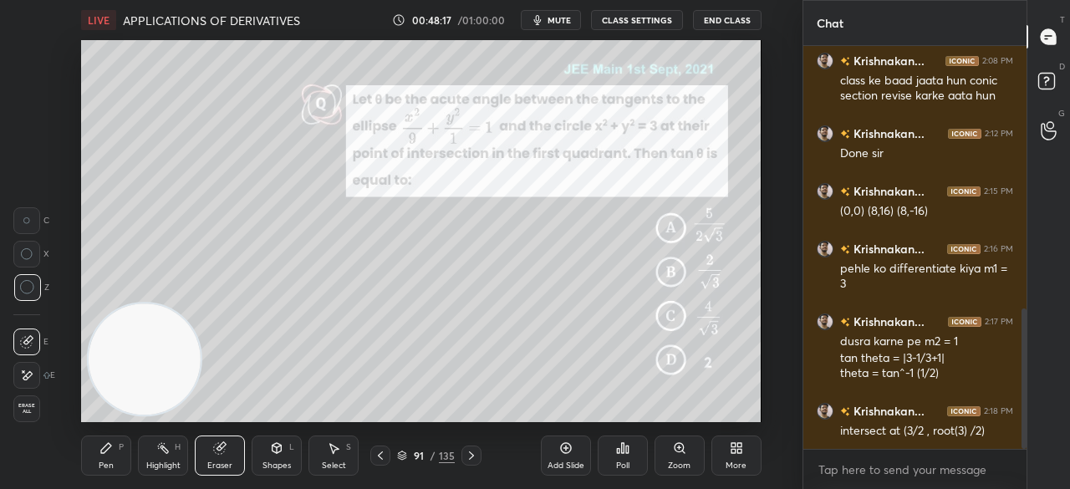
click at [104, 454] on icon at bounding box center [106, 447] width 13 height 13
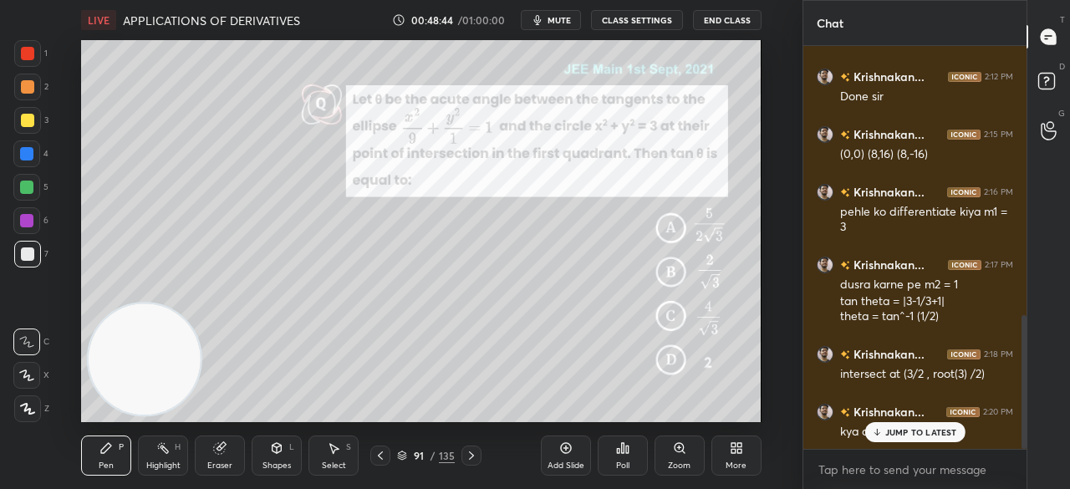
scroll to position [828, 0]
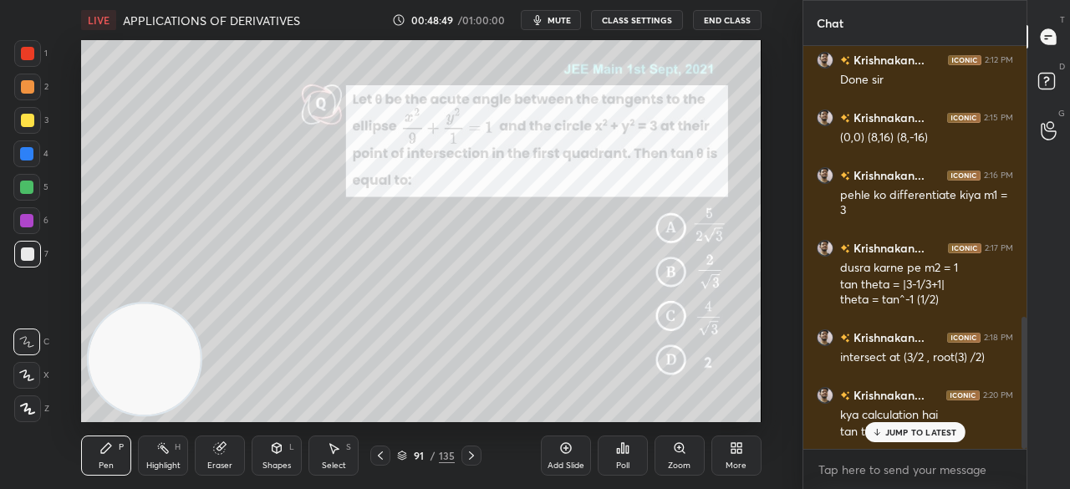
click at [890, 431] on p "JUMP TO LATEST" at bounding box center [921, 432] width 72 height 10
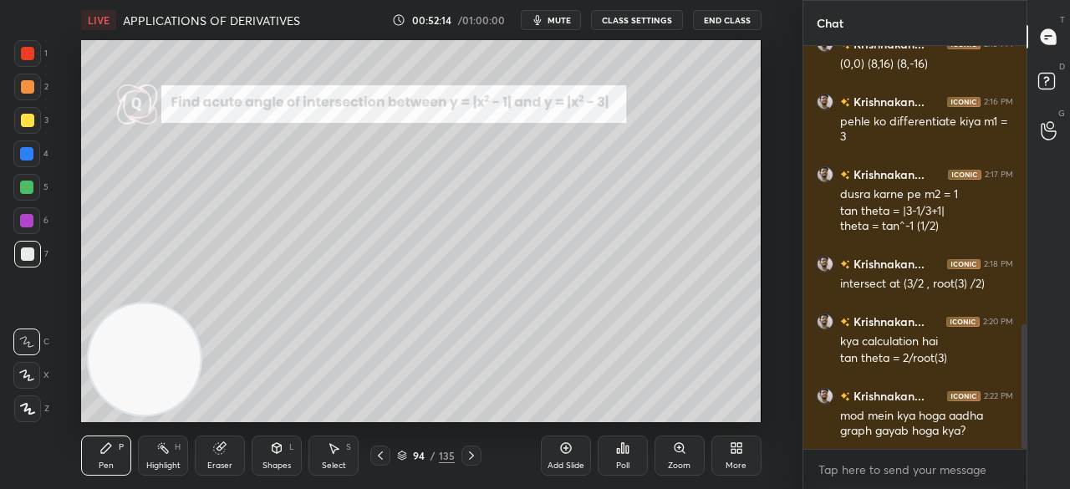
scroll to position [958, 0]
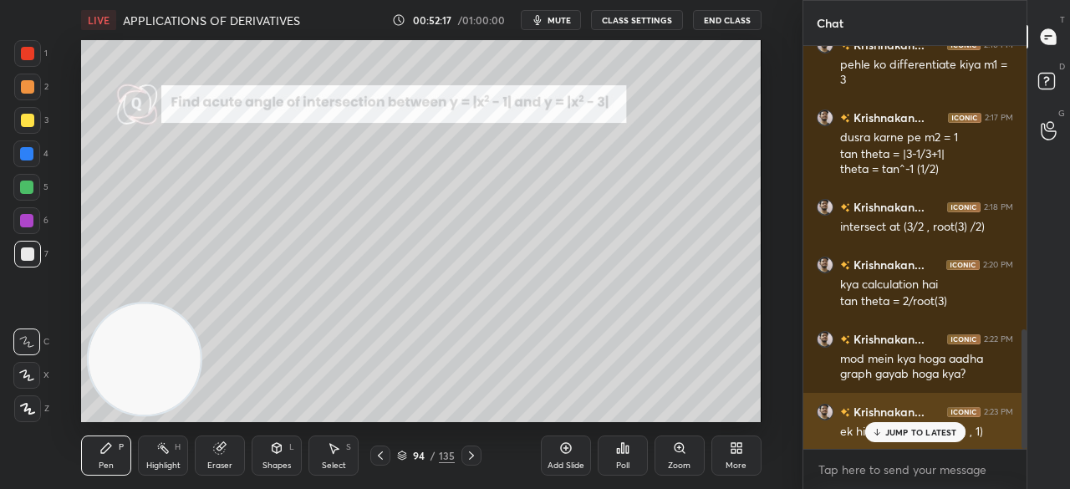
click at [908, 432] on p "JUMP TO LATEST" at bounding box center [921, 432] width 72 height 10
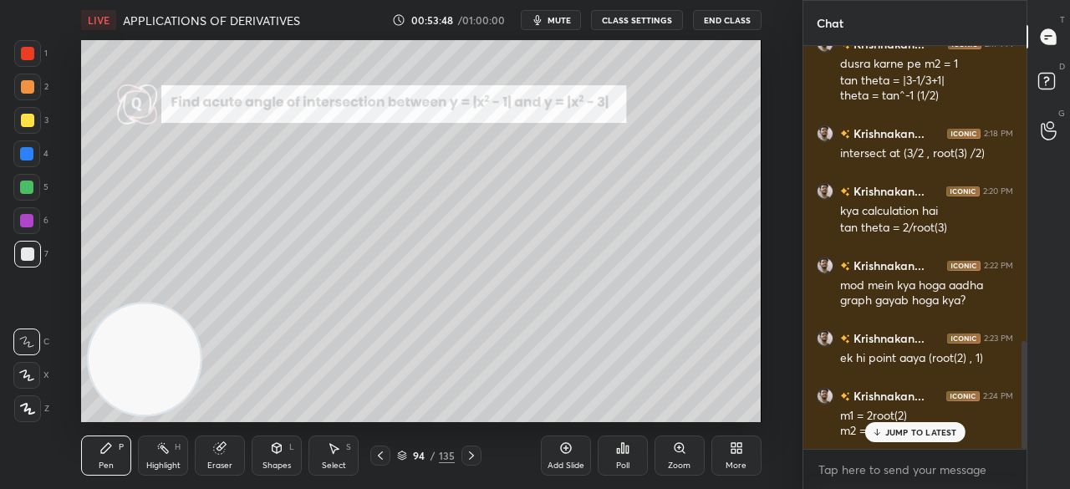
scroll to position [1104, 0]
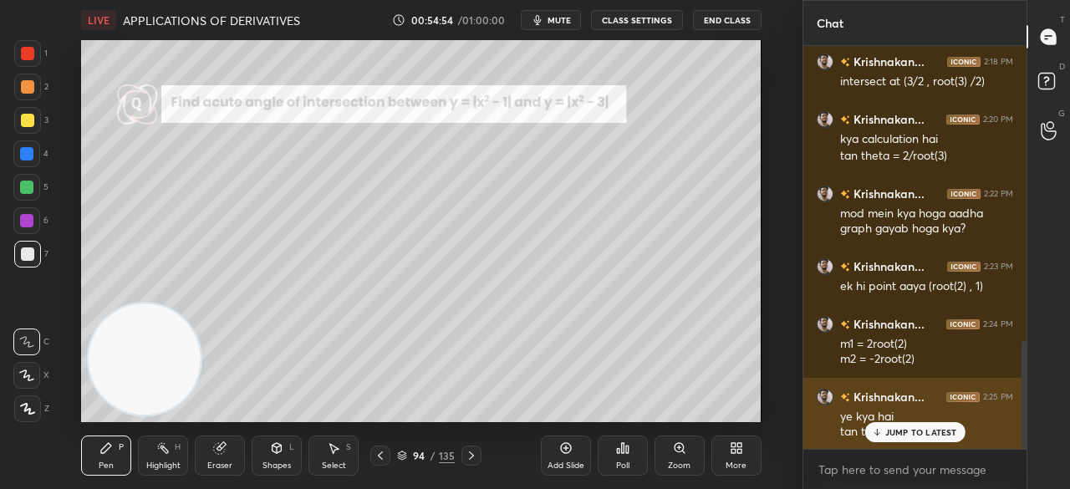
drag, startPoint x: 905, startPoint y: 432, endPoint x: 893, endPoint y: 435, distance: 12.0
click at [900, 435] on p "JUMP TO LATEST" at bounding box center [921, 432] width 72 height 10
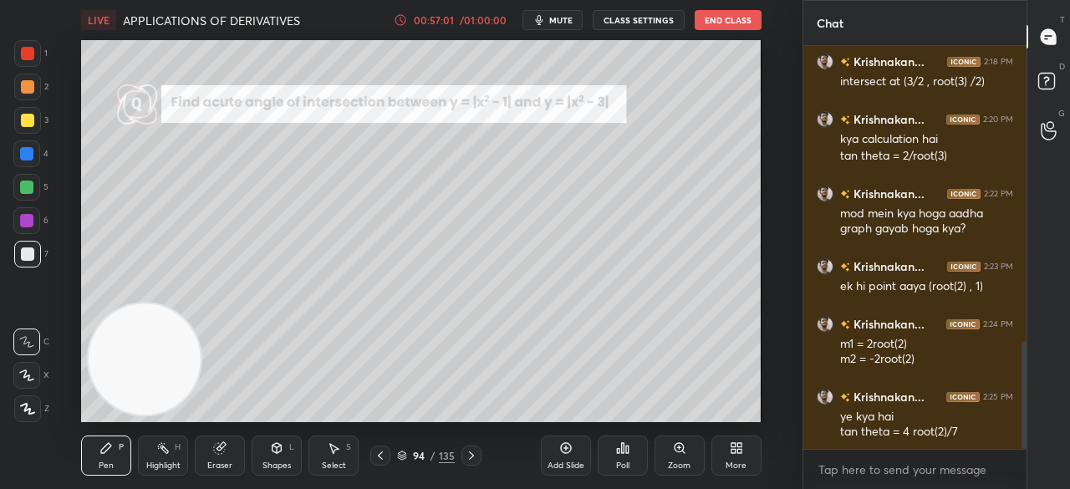
click at [546, 15] on icon "button" at bounding box center [539, 19] width 13 height 13
click at [547, 12] on button "unmute" at bounding box center [553, 20] width 60 height 20
click at [734, 22] on button "End Class" at bounding box center [728, 20] width 67 height 20
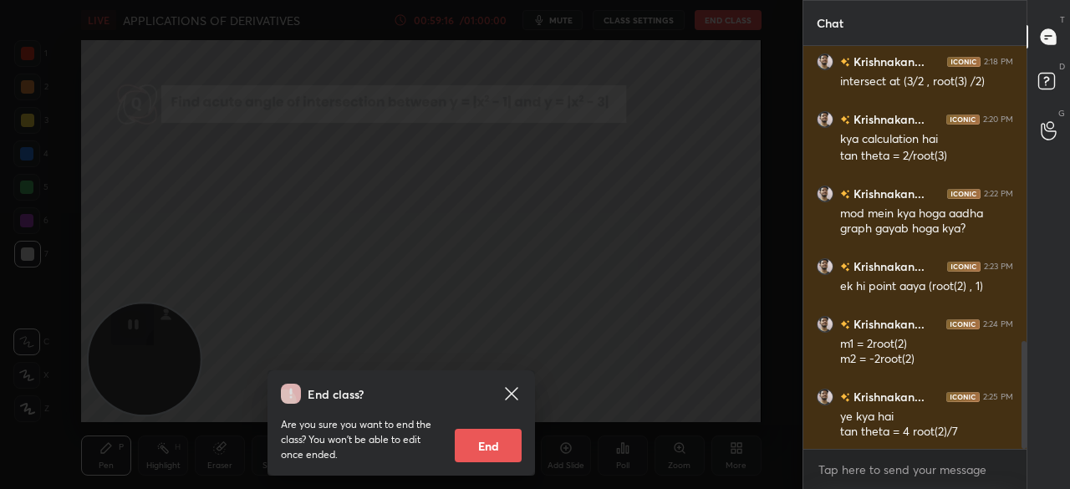
click at [497, 447] on button "End" at bounding box center [488, 445] width 67 height 33
type textarea "x"
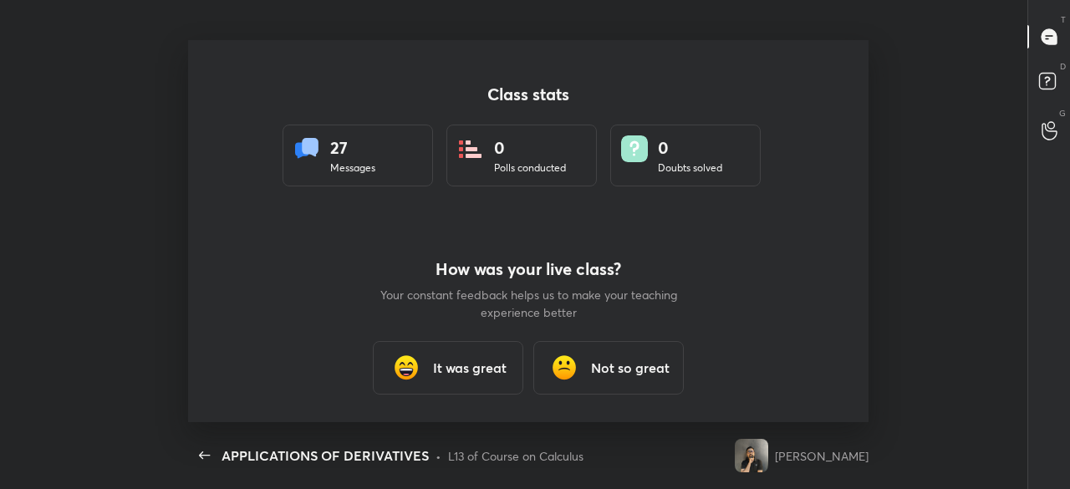
scroll to position [0, 0]
